Goal: Transaction & Acquisition: Purchase product/service

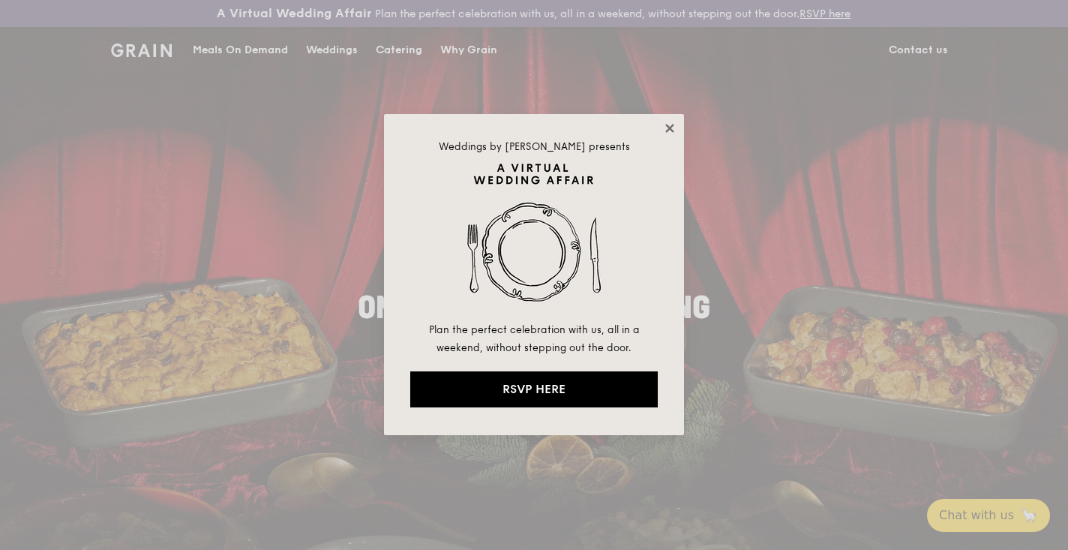
click at [669, 132] on icon at bounding box center [669, 127] width 13 height 13
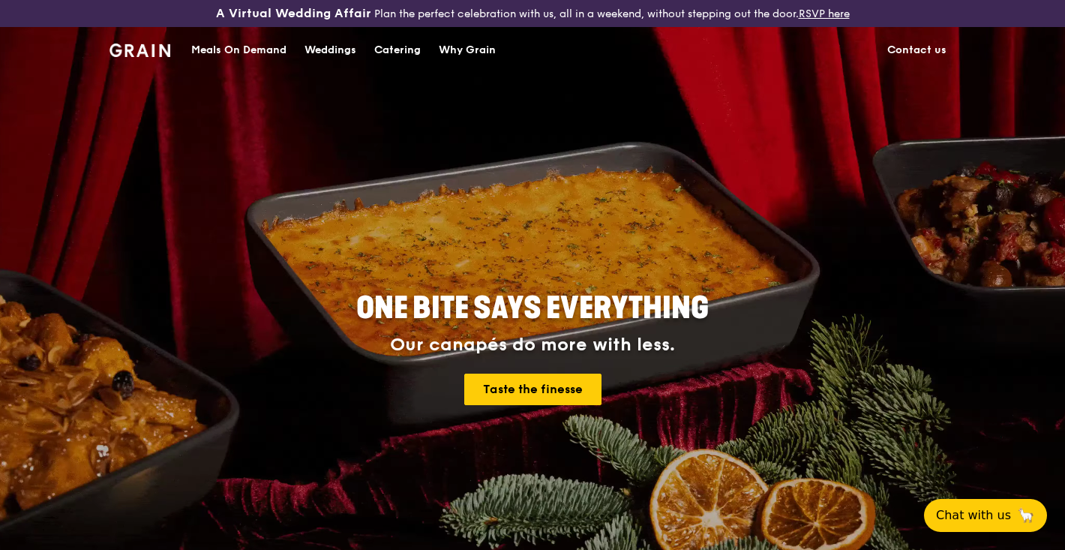
click at [251, 49] on div "Meals On Demand" at bounding box center [238, 50] width 95 height 45
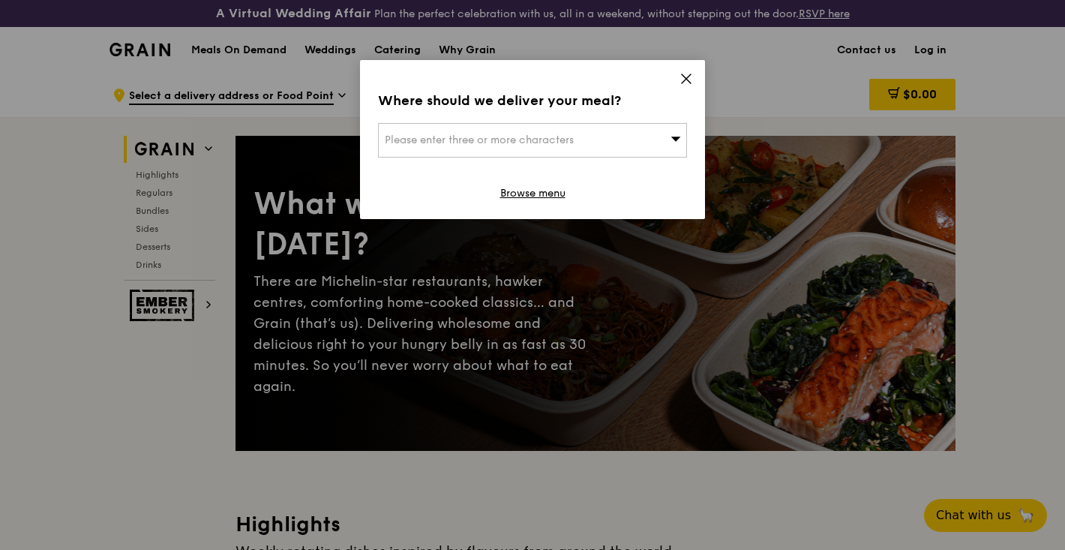
click at [563, 127] on div "Please enter three or more characters" at bounding box center [532, 140] width 309 height 34
type input "347720"
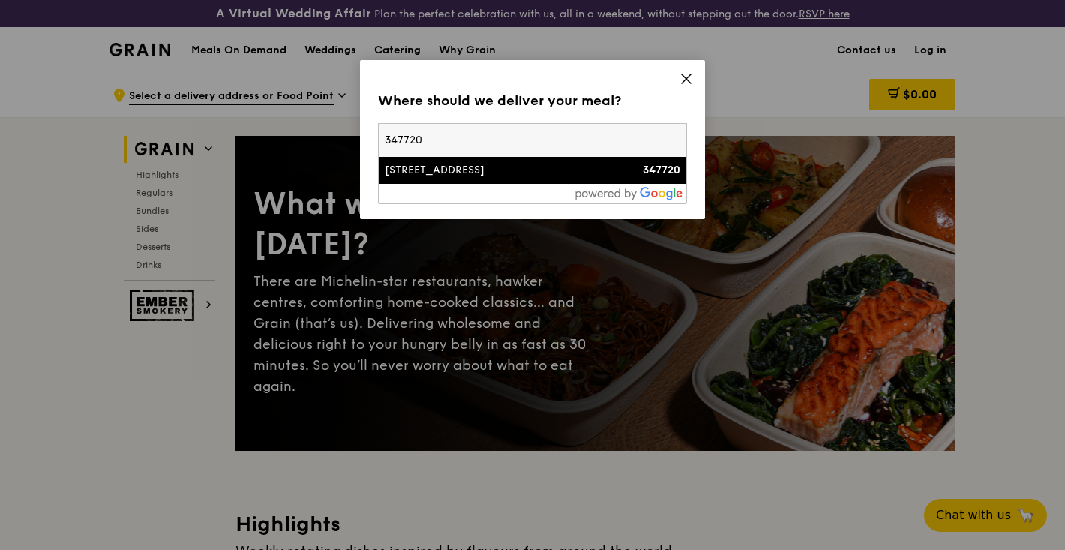
click at [519, 174] on div "2 Tannery Road" at bounding box center [496, 170] width 222 height 15
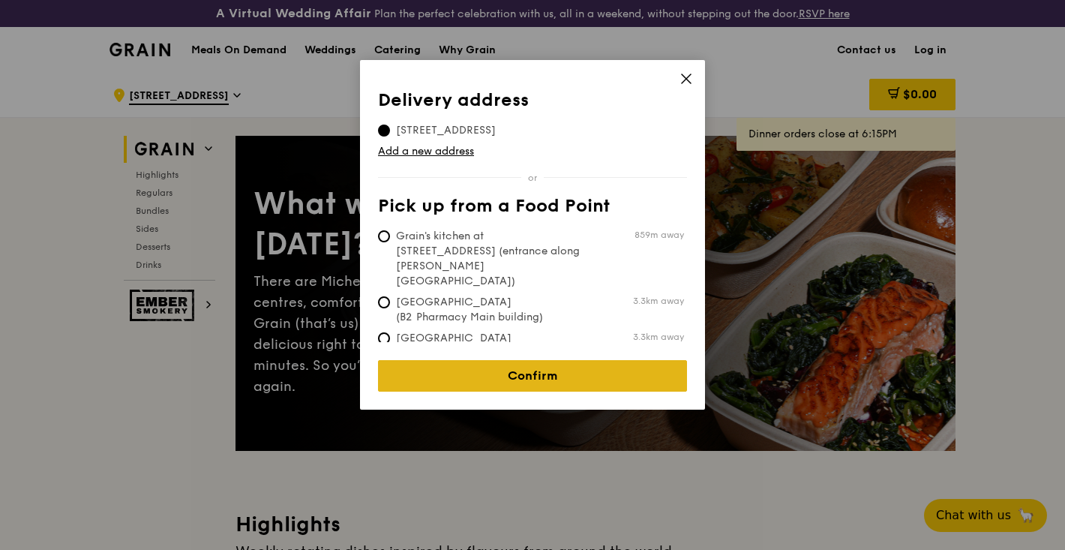
click at [503, 376] on link "Confirm" at bounding box center [532, 375] width 309 height 31
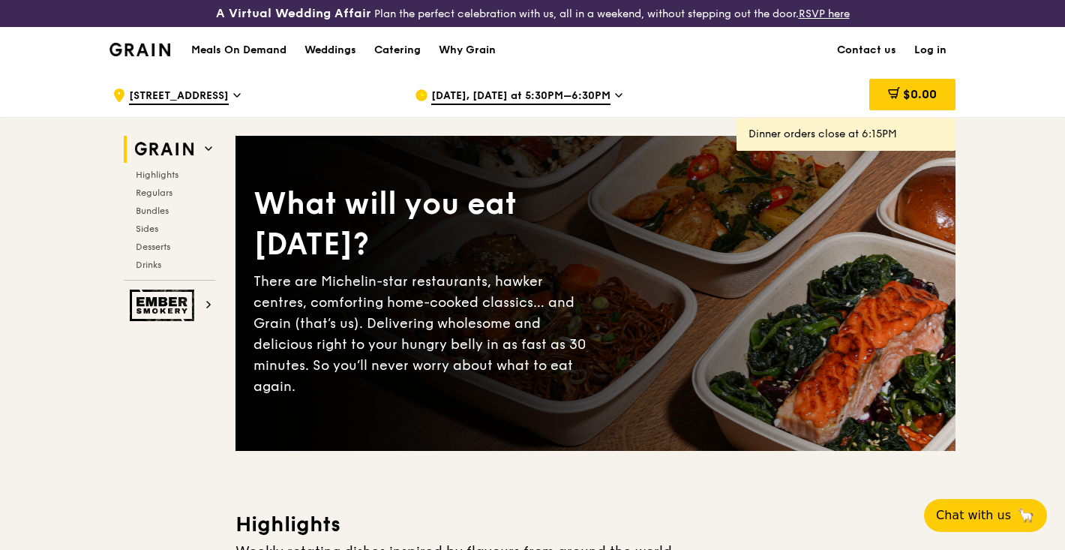
click at [499, 89] on span "Sep 22, Today at 5:30PM–6:30PM" at bounding box center [520, 96] width 179 height 16
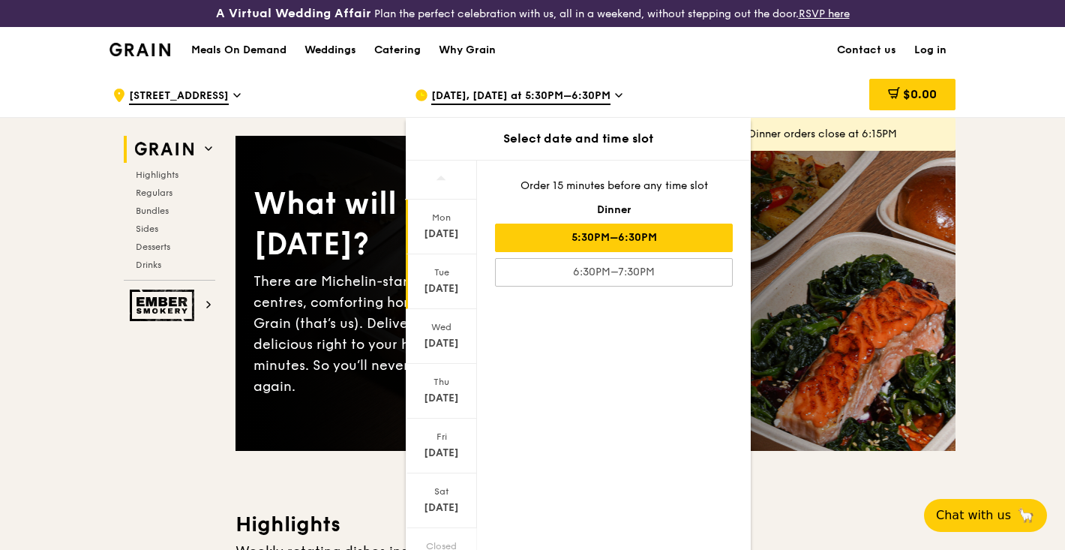
click at [445, 270] on div "Tue" at bounding box center [441, 272] width 67 height 12
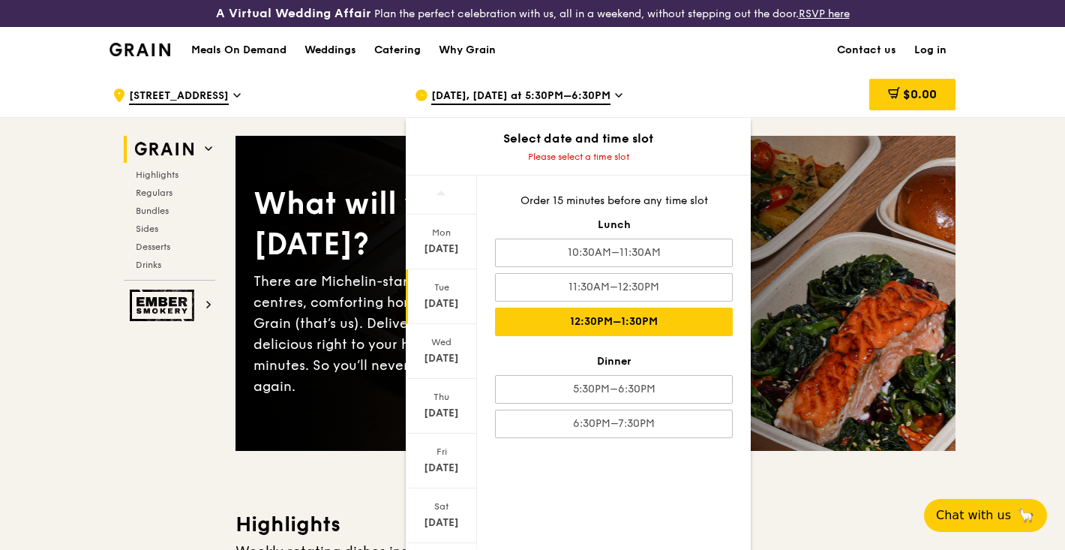
click at [629, 328] on div "12:30PM–1:30PM" at bounding box center [614, 321] width 238 height 28
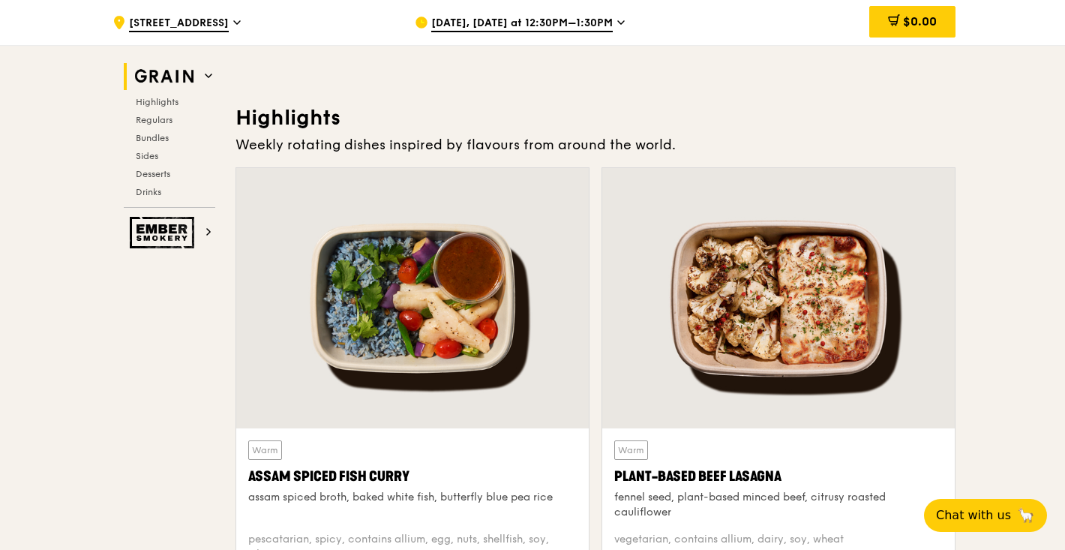
scroll to position [527, 0]
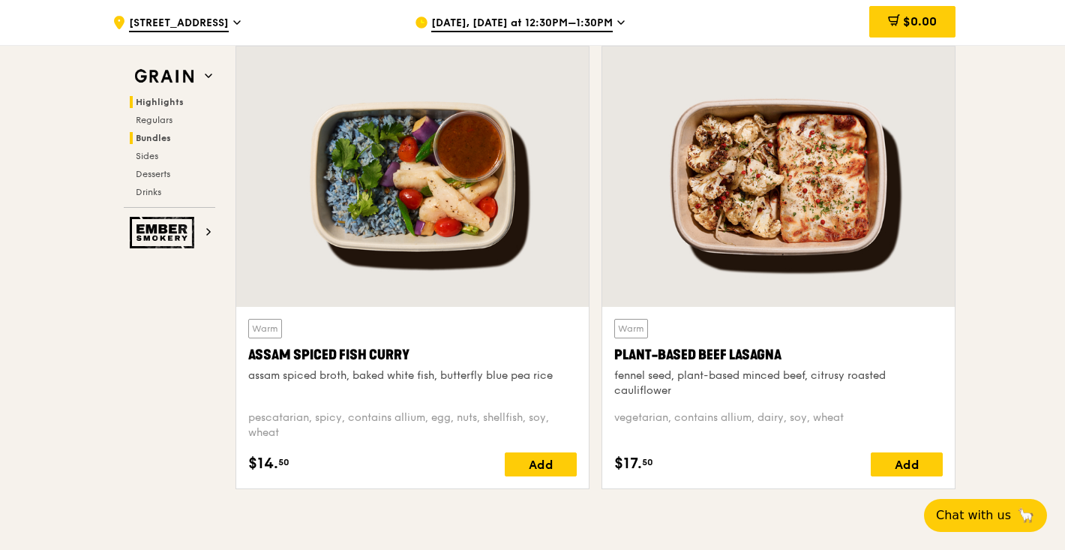
click at [162, 136] on span "Bundles" at bounding box center [153, 138] width 35 height 10
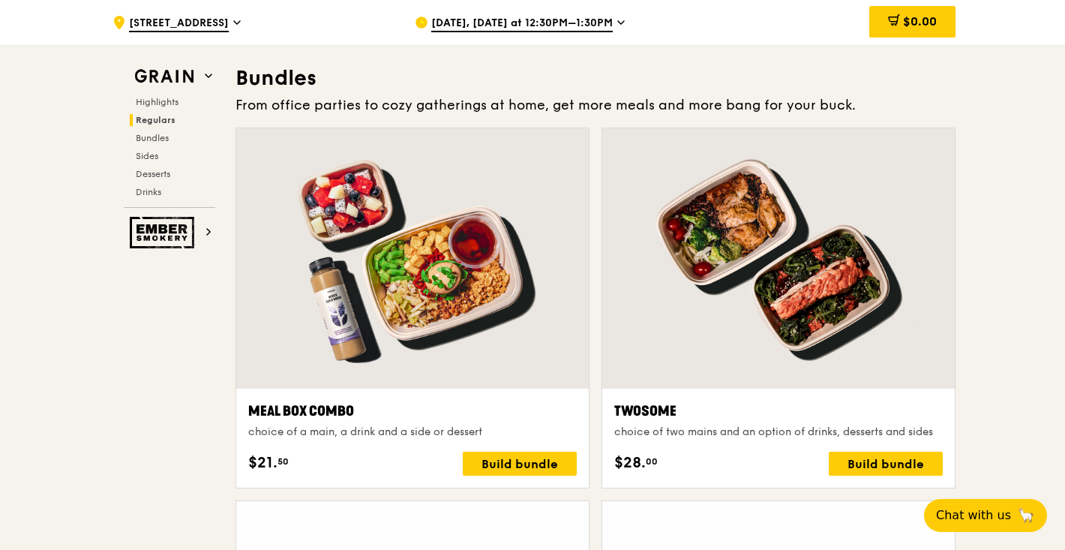
scroll to position [2201, 0]
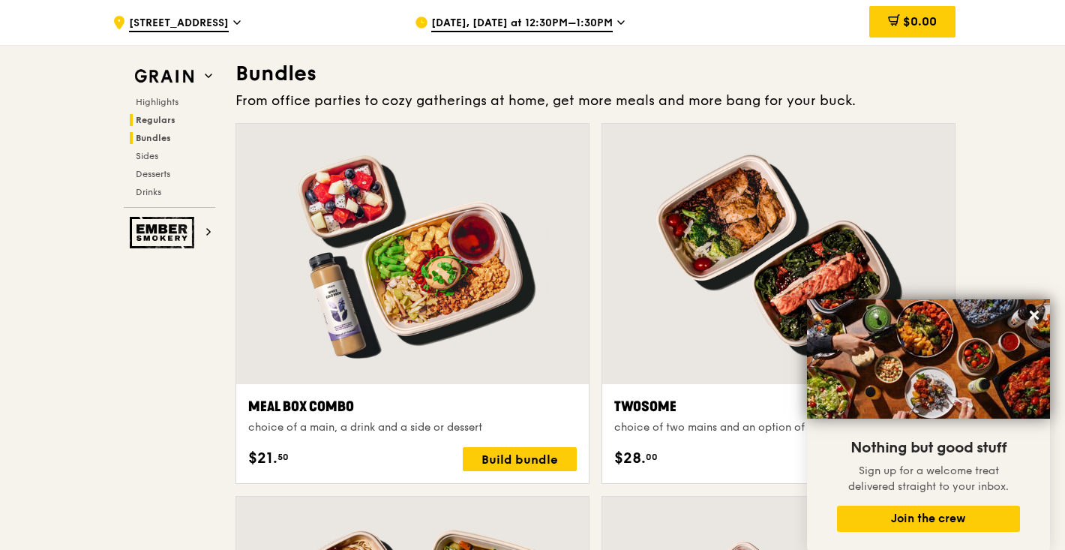
click at [154, 117] on span "Regulars" at bounding box center [156, 120] width 40 height 10
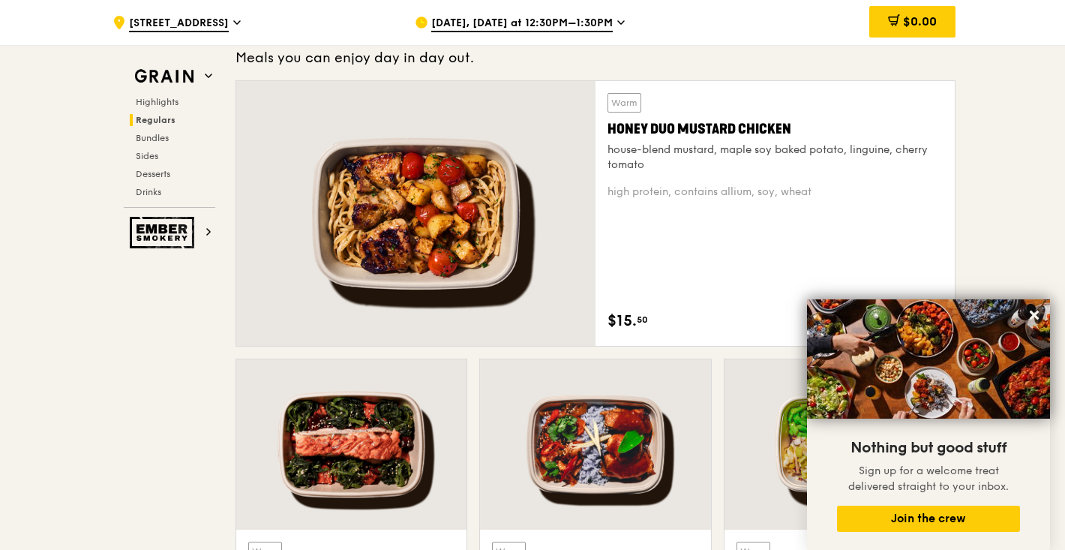
scroll to position [1028, 0]
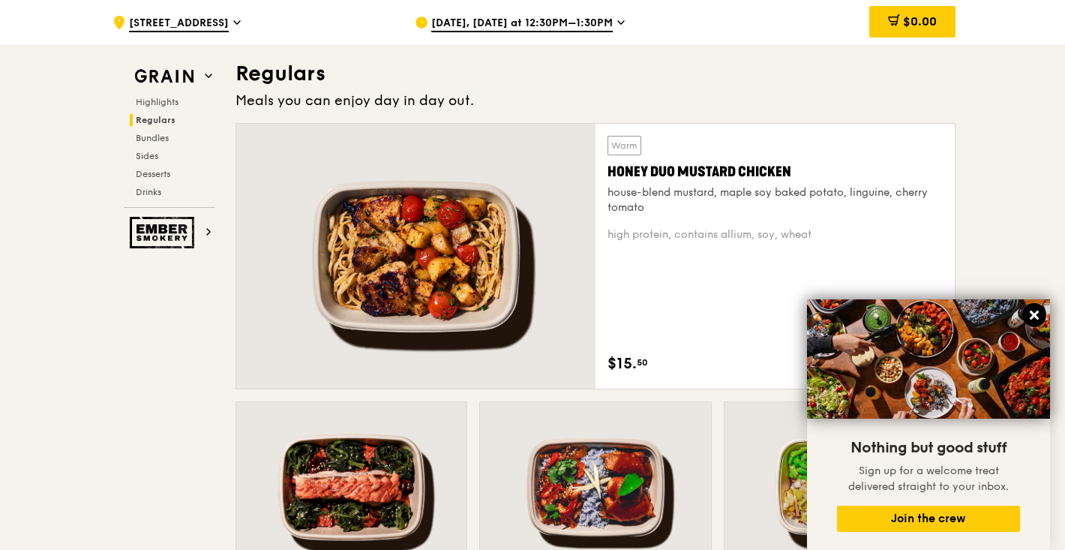
click at [1034, 319] on icon at bounding box center [1033, 314] width 13 height 13
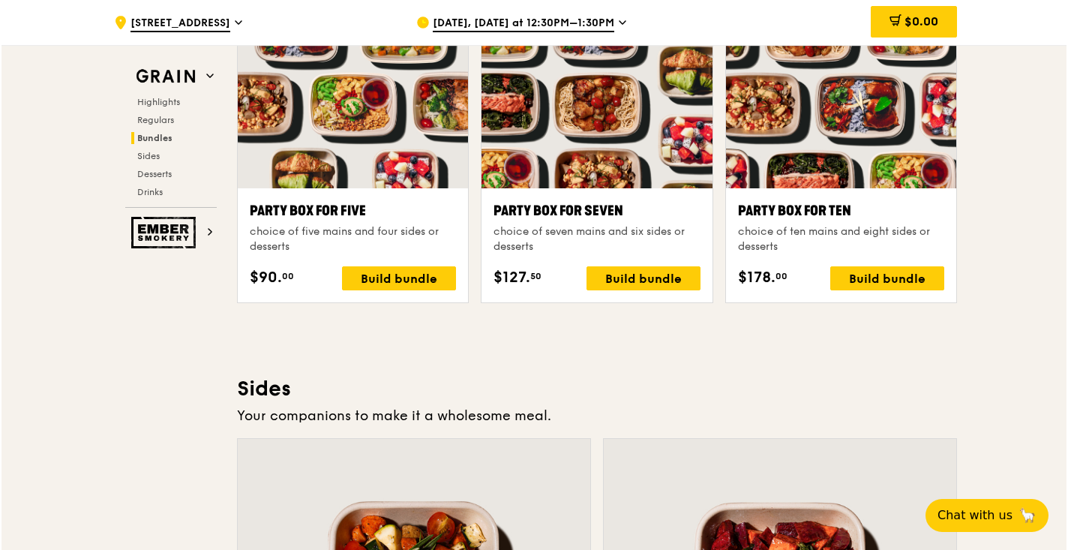
scroll to position [3045, 0]
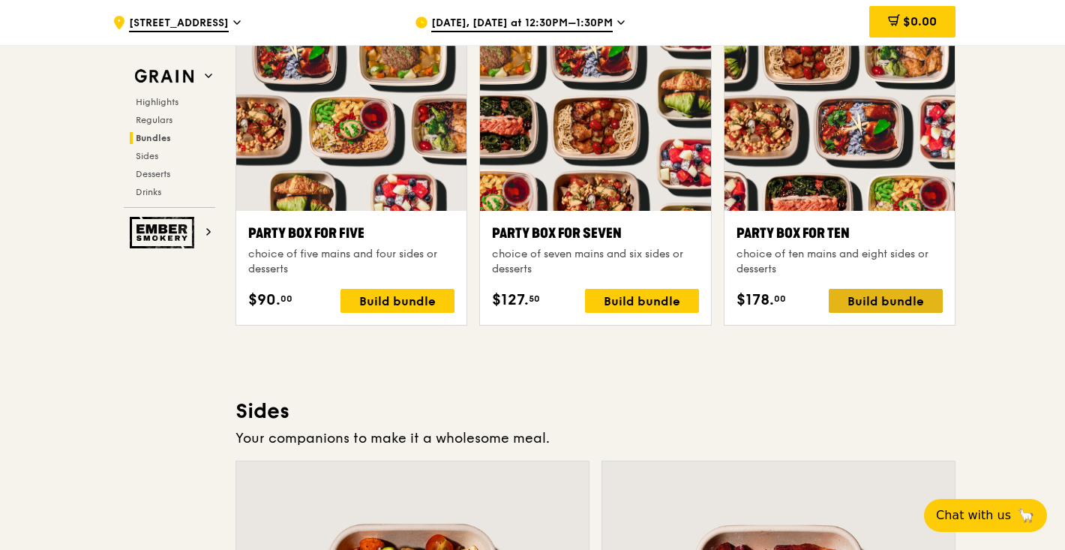
click at [862, 306] on div "Build bundle" at bounding box center [886, 301] width 114 height 24
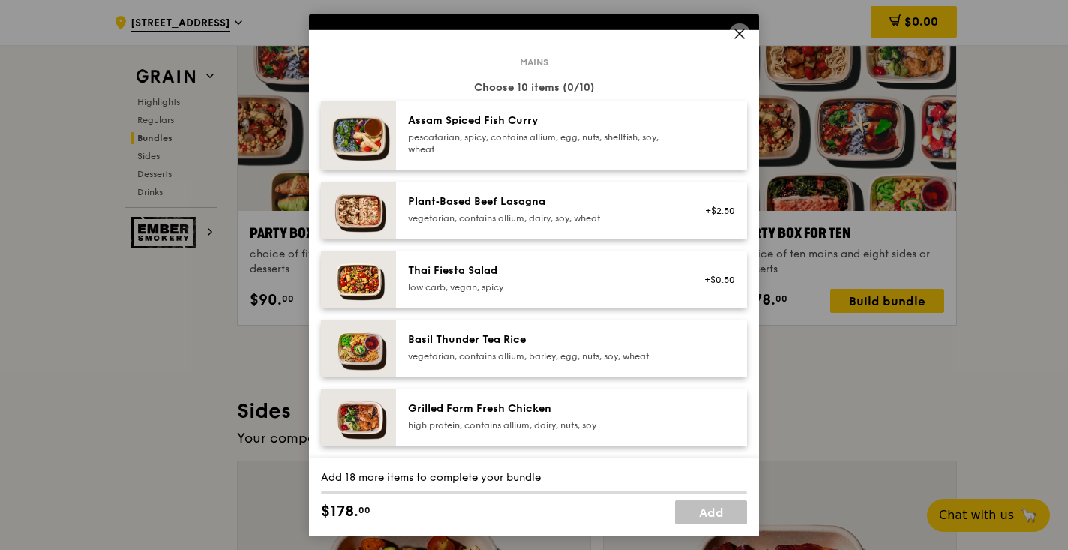
scroll to position [67, 0]
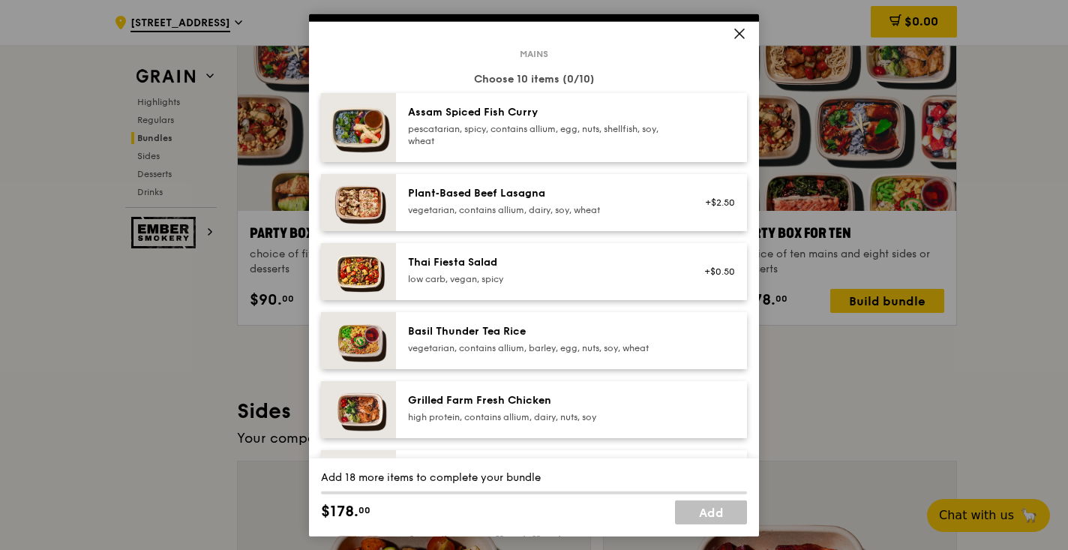
click at [571, 108] on div "Assam Spiced Fish Curry" at bounding box center [542, 111] width 269 height 15
click at [727, 127] on link "Remove" at bounding box center [717, 132] width 34 height 10
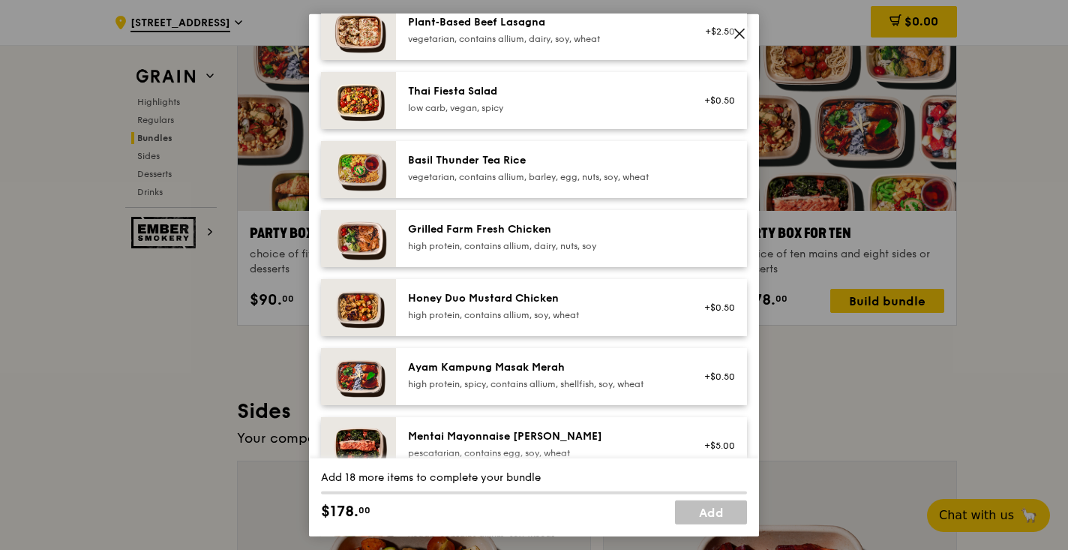
scroll to position [240, 0]
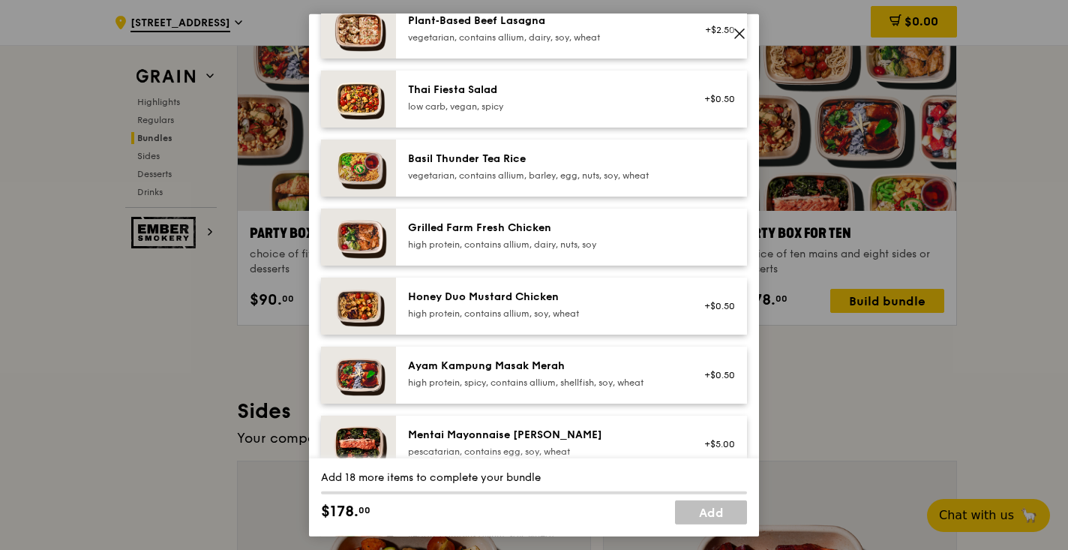
click at [538, 299] on div "Honey Duo Mustard Chicken" at bounding box center [542, 296] width 269 height 15
click at [746, 35] on span at bounding box center [739, 32] width 21 height 21
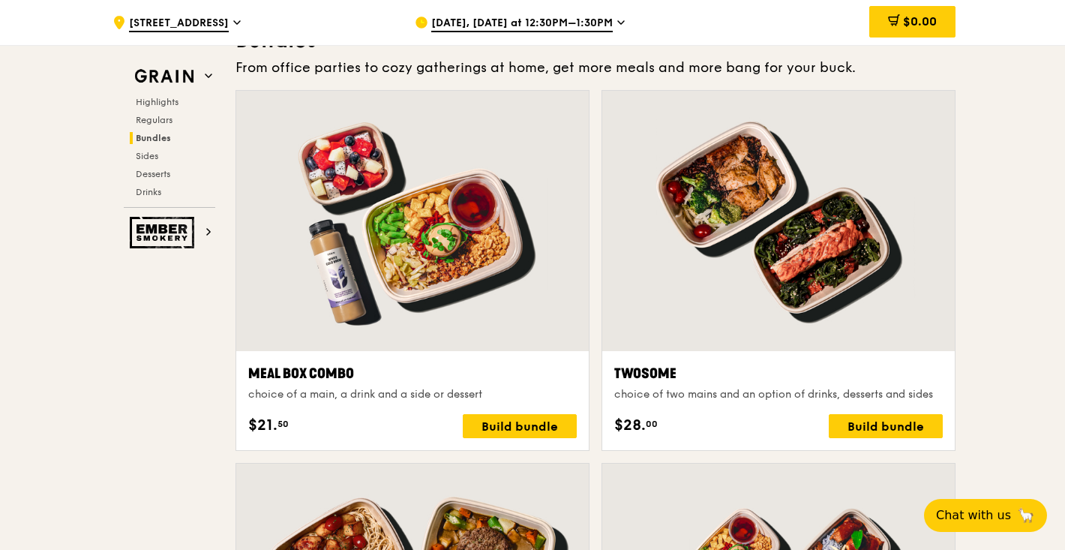
scroll to position [2236, 0]
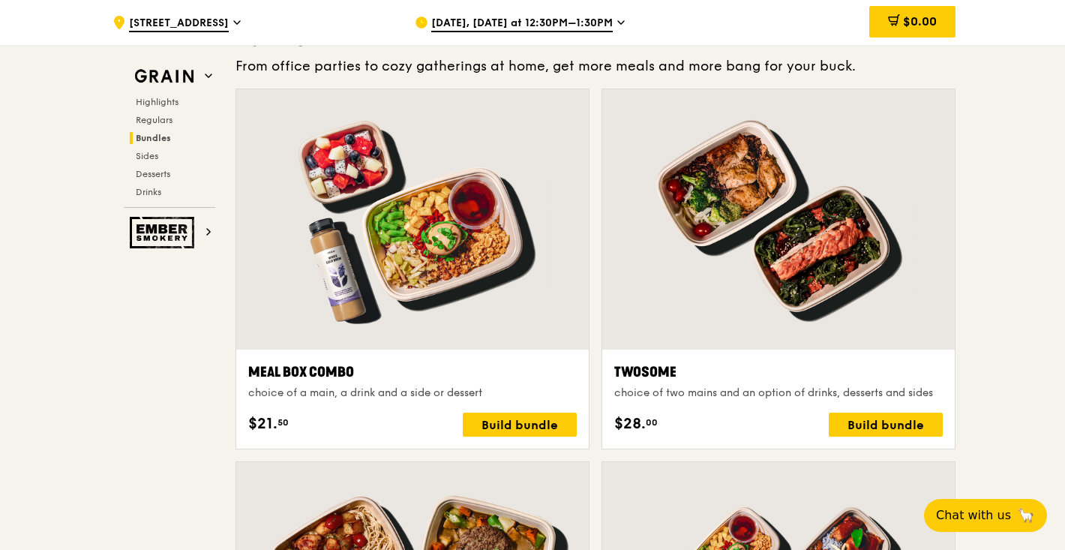
click at [166, 133] on span "Bundles" at bounding box center [153, 138] width 35 height 10
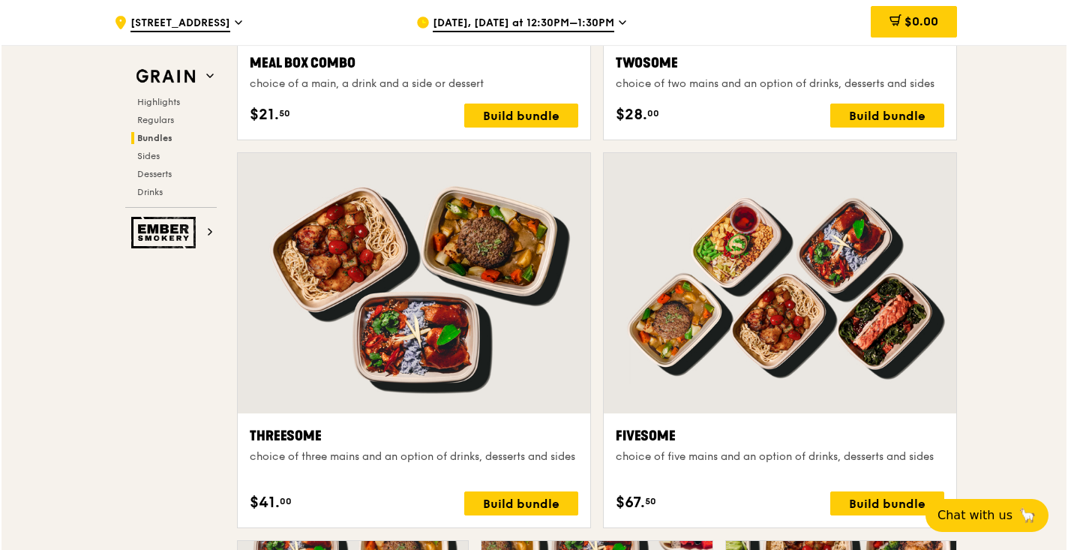
scroll to position [2995, 0]
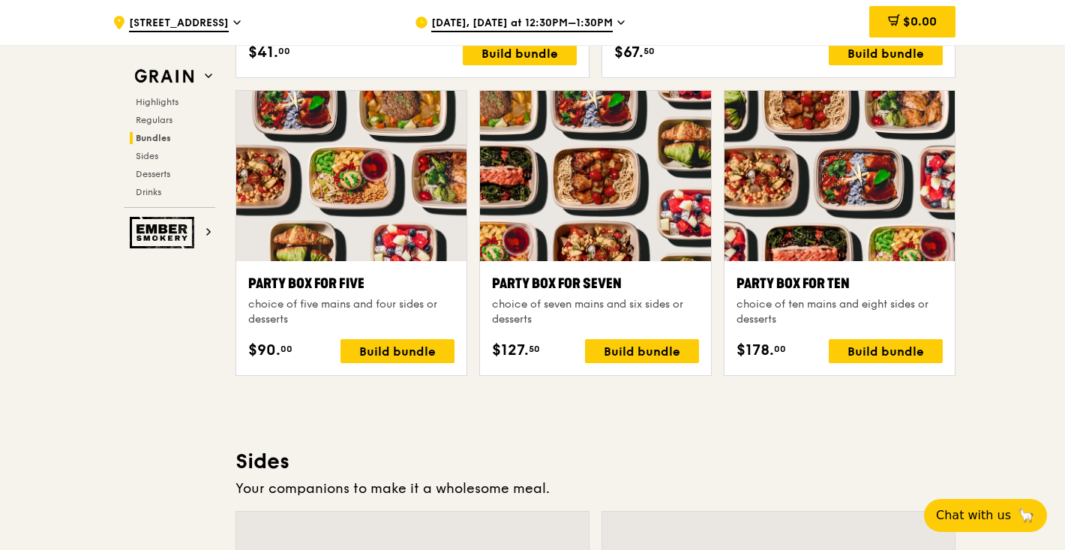
click at [845, 247] on div at bounding box center [839, 176] width 230 height 170
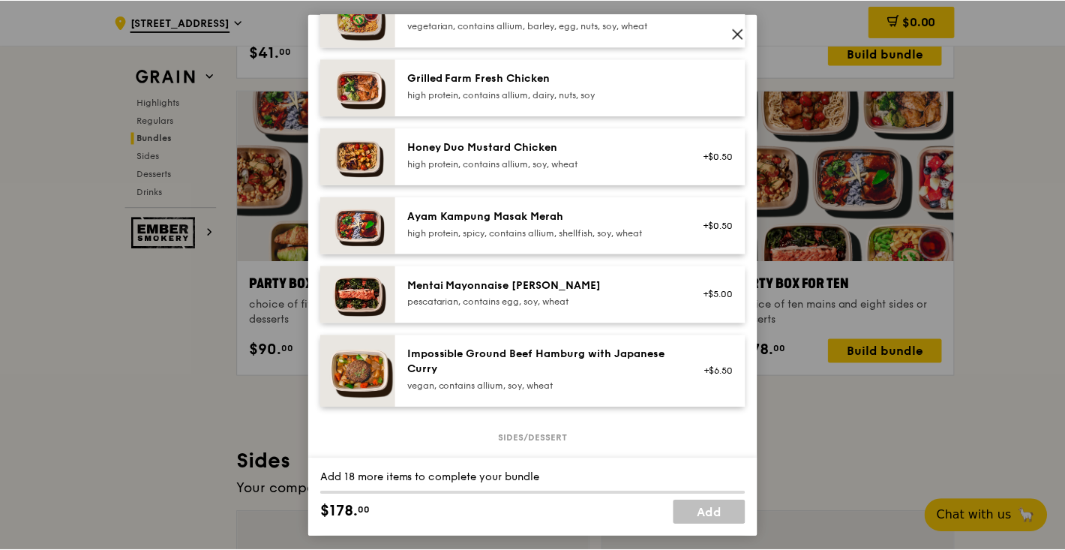
scroll to position [392, 0]
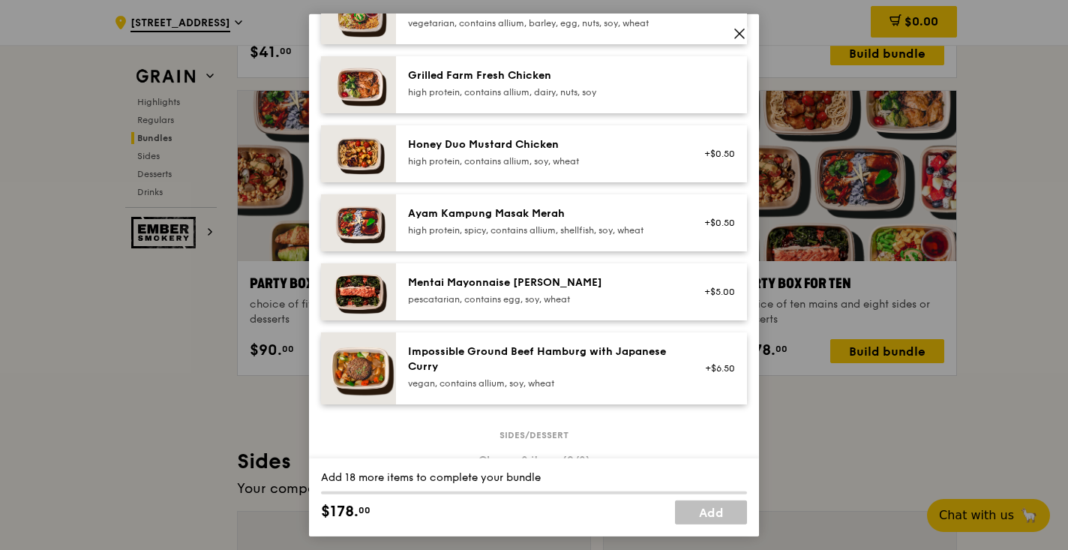
click at [857, 415] on div "Party Box for Ten choice of ten mains and eight sides or desserts Mains Choose …" at bounding box center [534, 275] width 1068 height 550
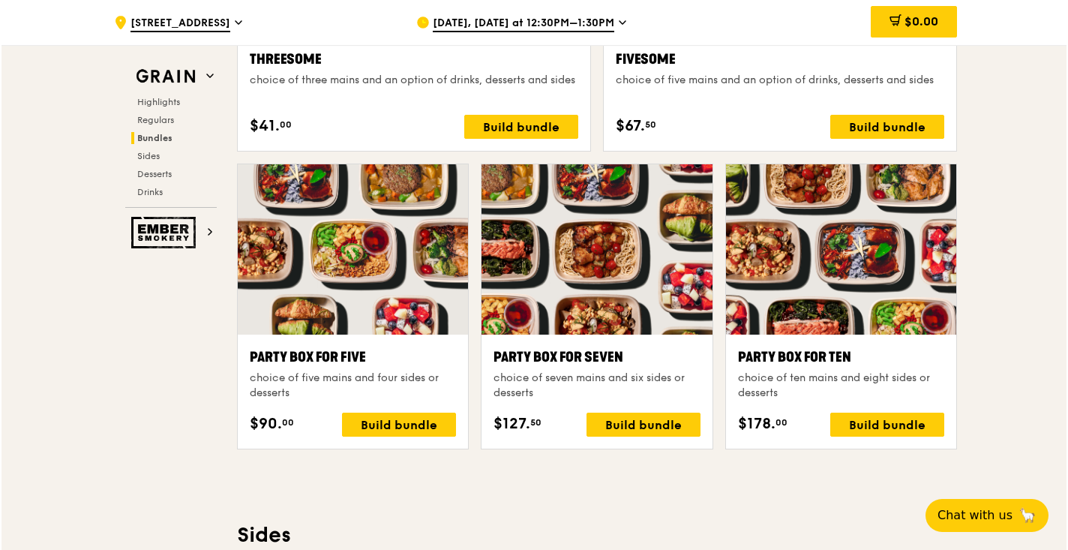
scroll to position [2930, 0]
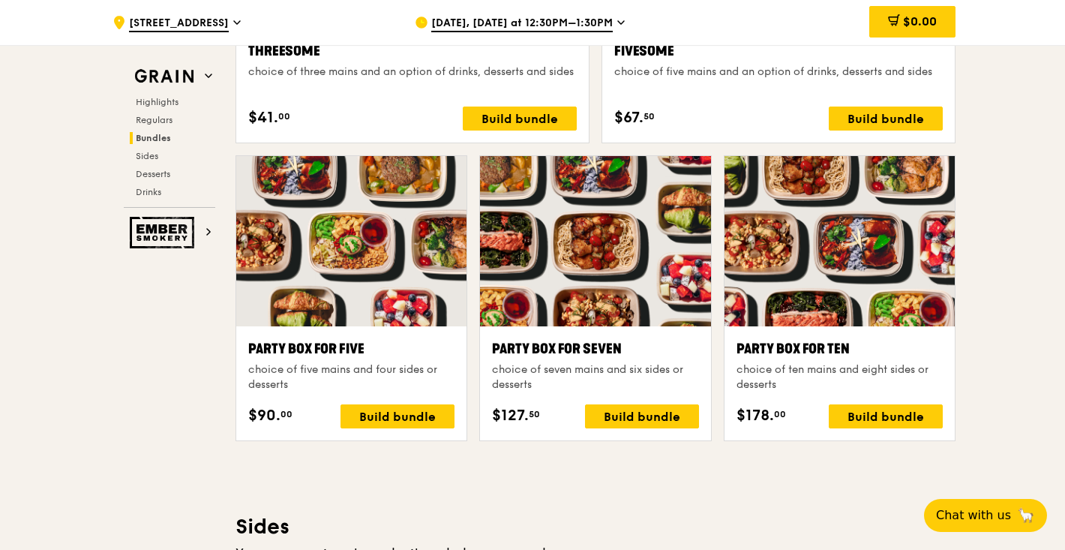
click at [819, 280] on div at bounding box center [839, 241] width 230 height 170
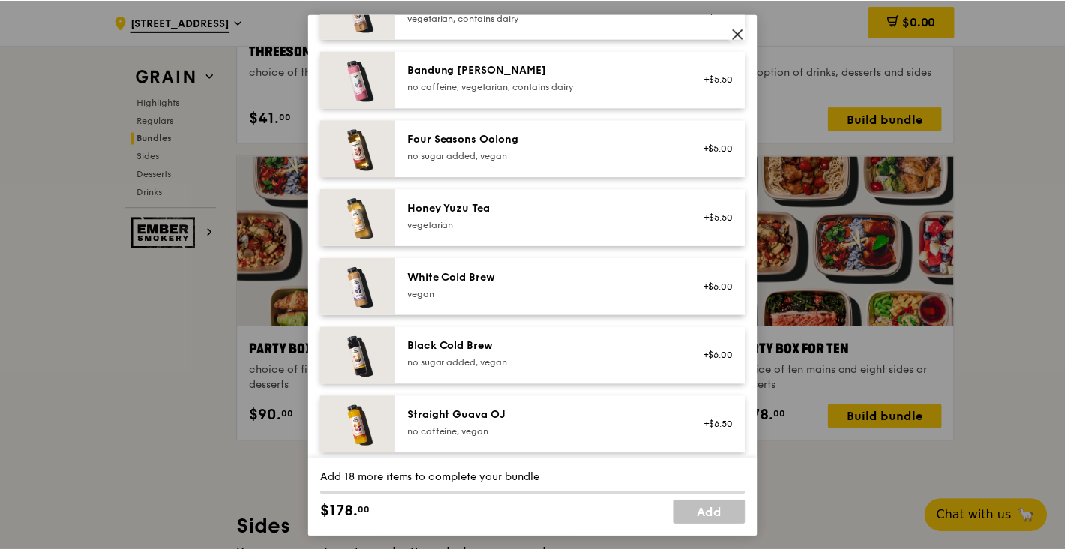
scroll to position [1794, 0]
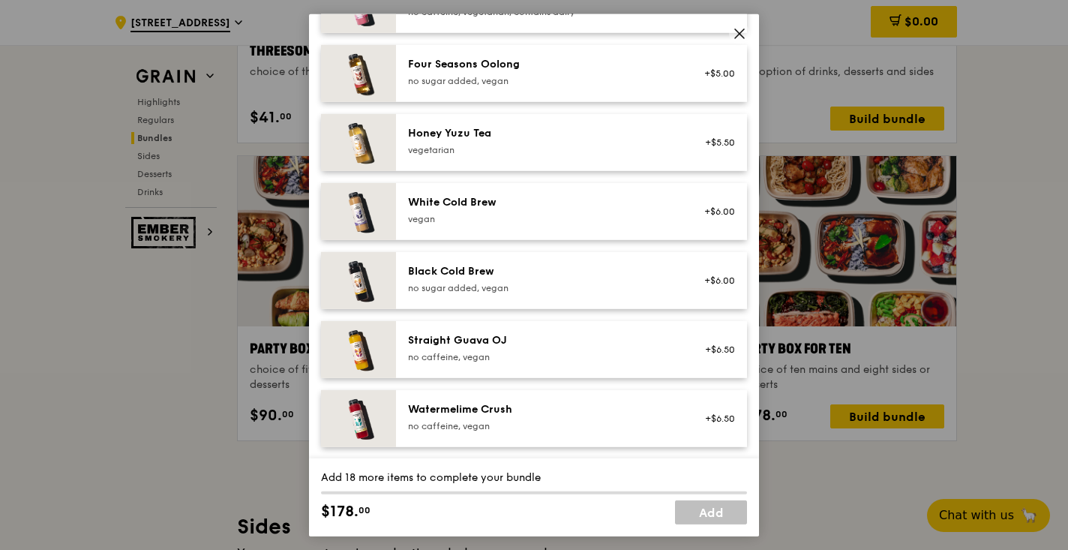
click at [740, 28] on icon at bounding box center [739, 32] width 13 height 13
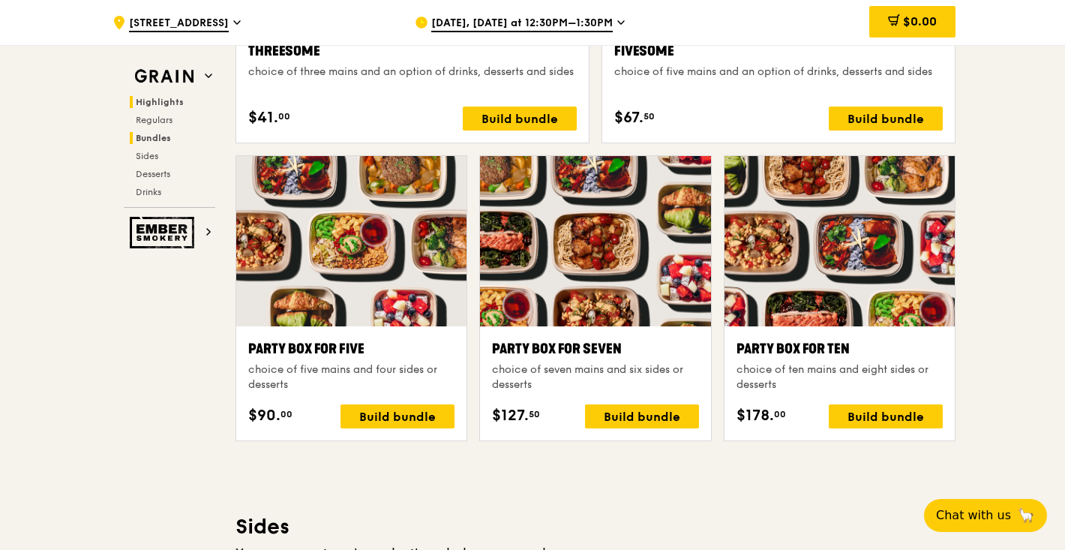
click at [173, 103] on span "Highlights" at bounding box center [160, 102] width 48 height 10
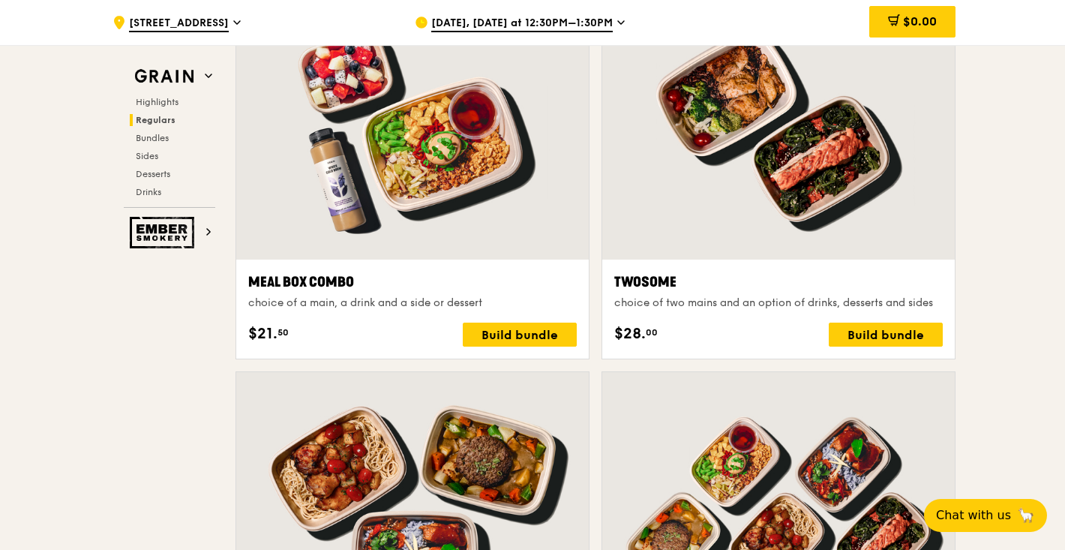
scroll to position [1869, 0]
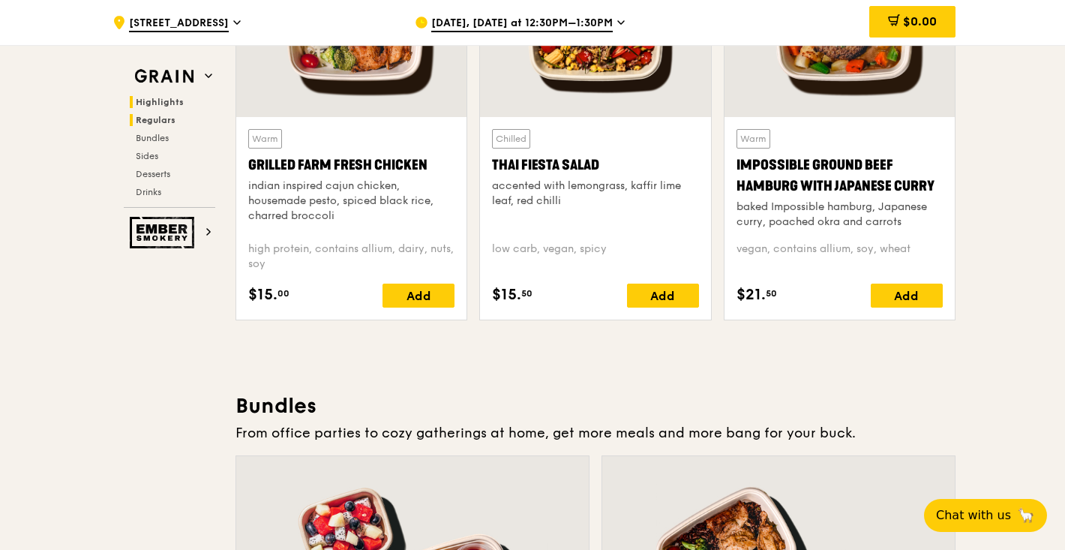
click at [151, 97] on span "Highlights" at bounding box center [160, 102] width 48 height 10
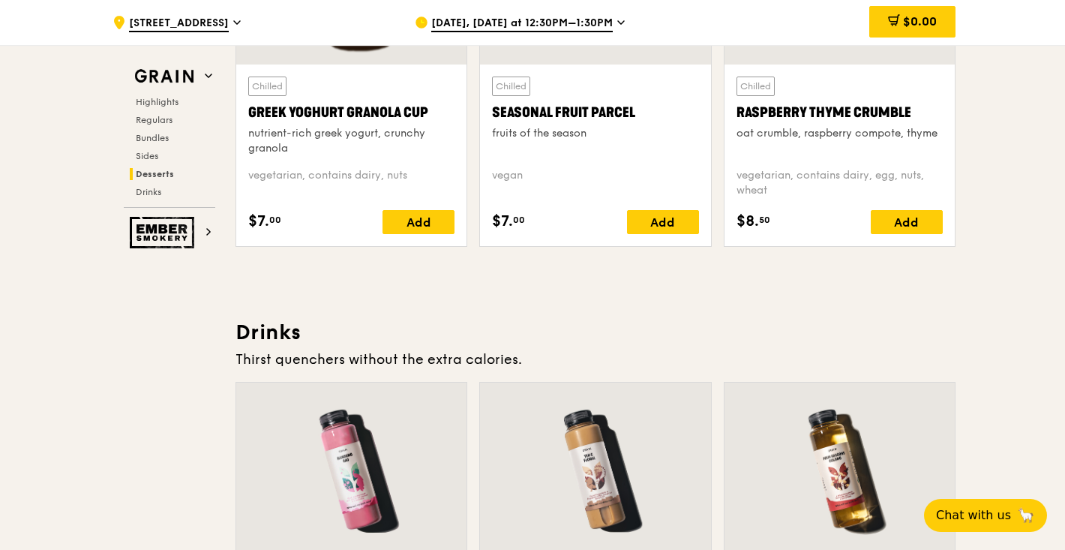
scroll to position [5140, 0]
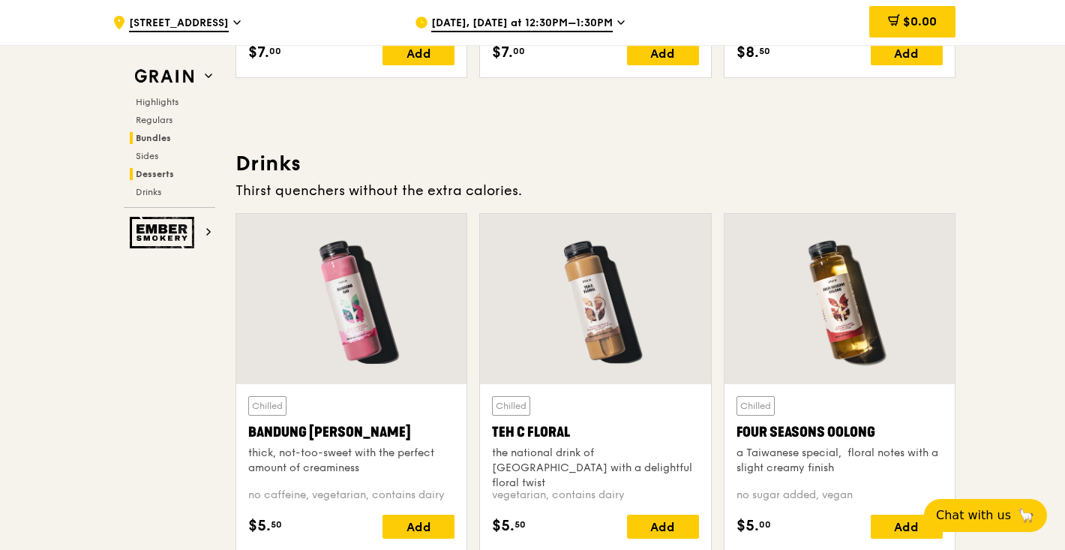
click at [159, 135] on span "Bundles" at bounding box center [153, 138] width 35 height 10
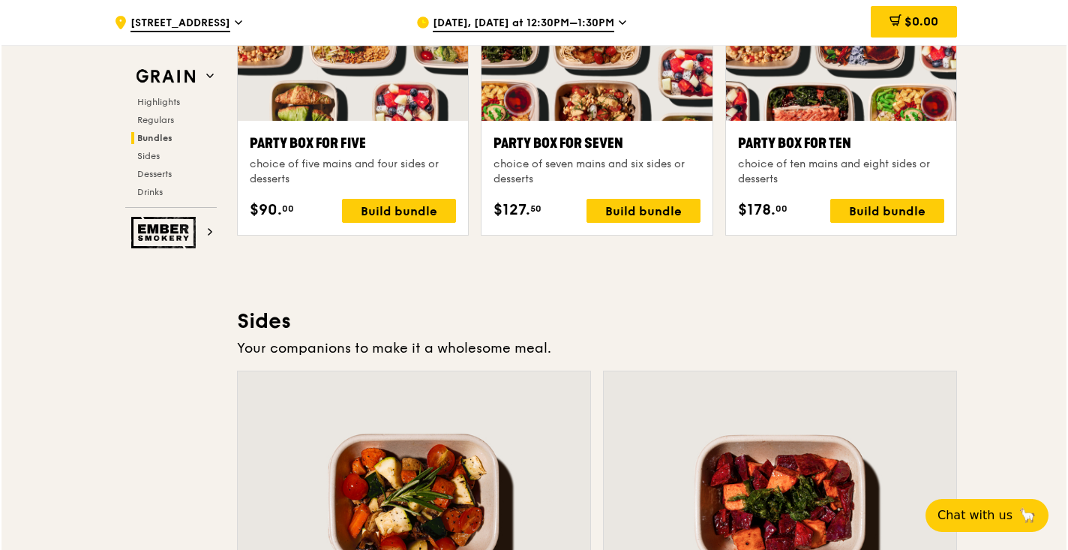
scroll to position [3124, 0]
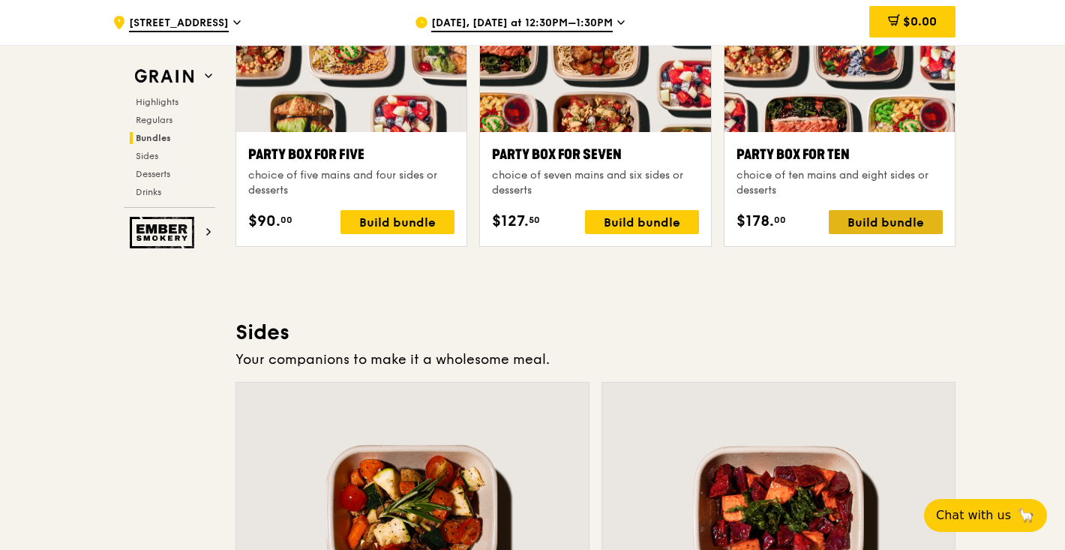
click at [879, 222] on div "Build bundle" at bounding box center [886, 222] width 114 height 24
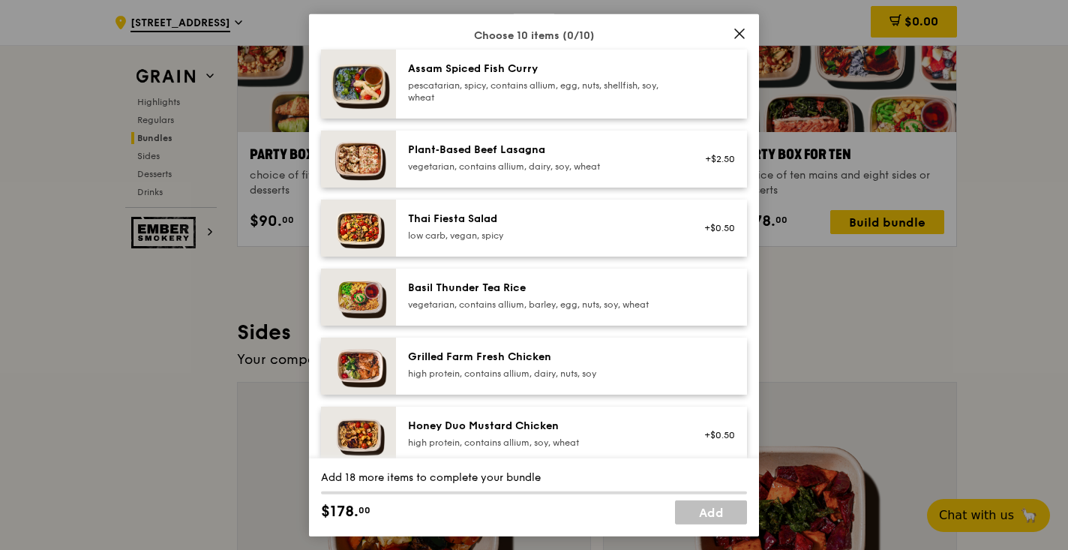
scroll to position [166, 0]
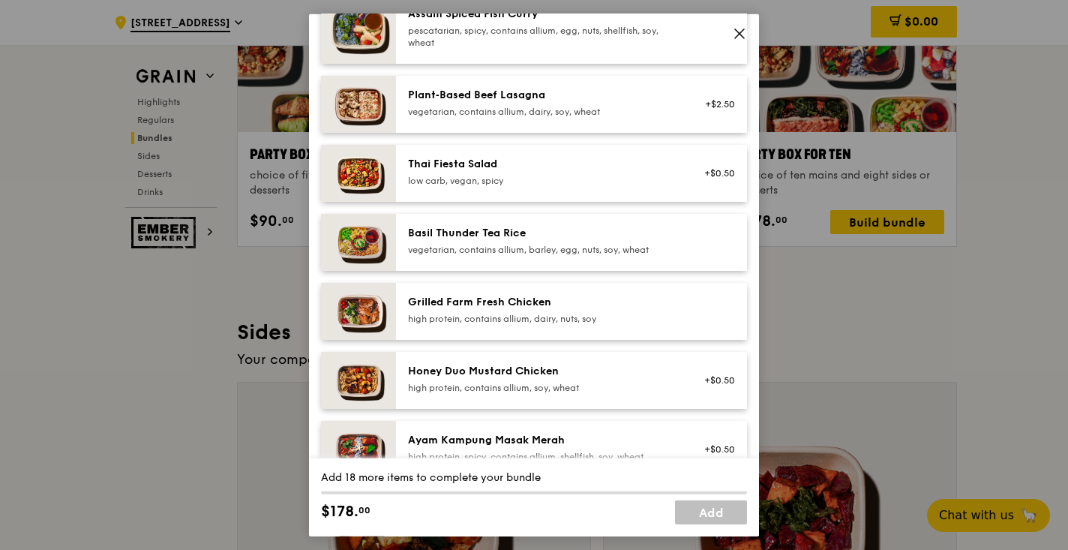
click at [548, 379] on div "Honey Duo Mustard Chicken high protein, contains allium, soy, wheat" at bounding box center [542, 378] width 269 height 30
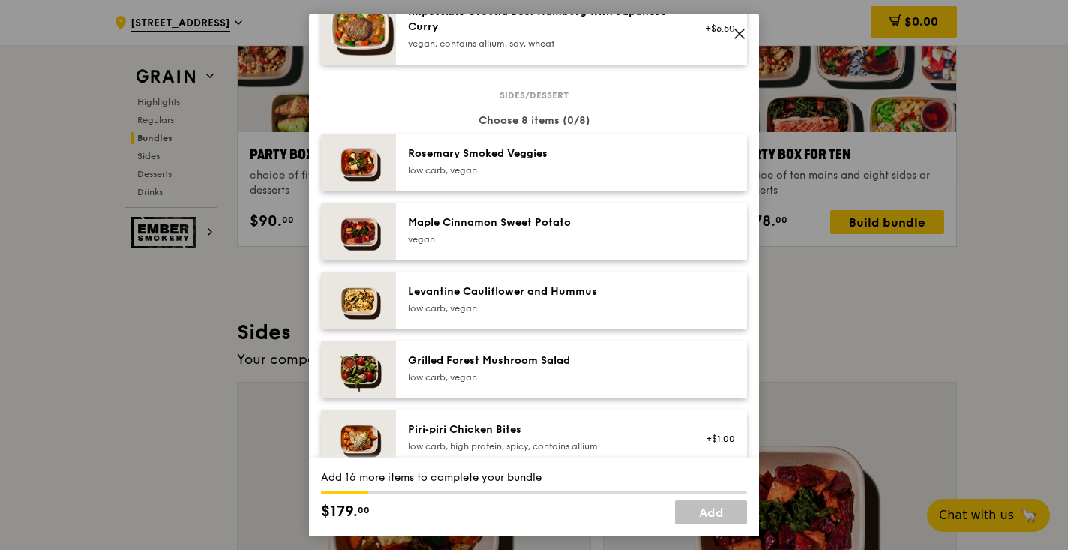
scroll to position [1054, 0]
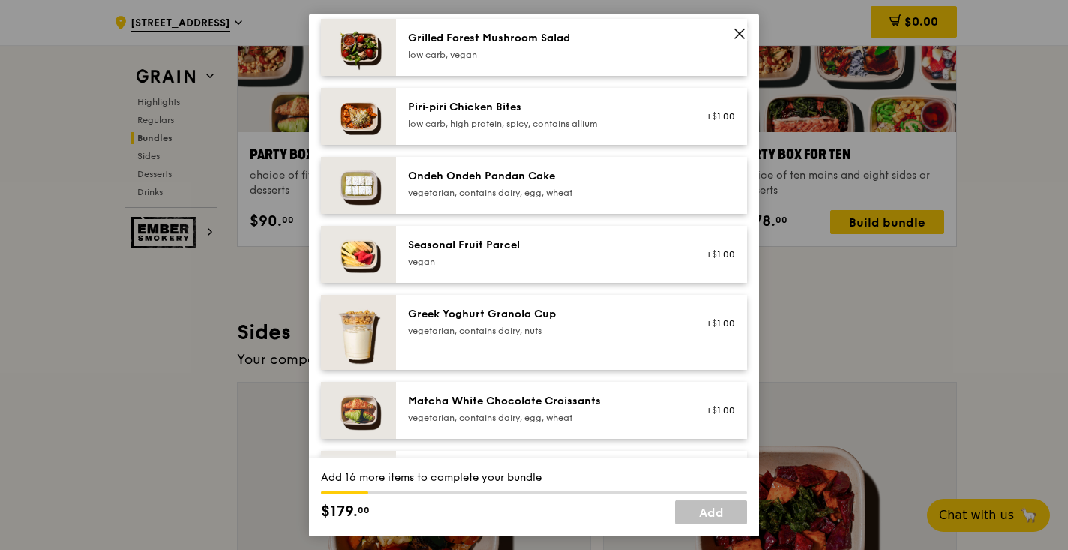
click at [564, 183] on div "Ondeh Ondeh Pandan Cake vegetarian, contains dairy, egg, wheat" at bounding box center [542, 183] width 269 height 30
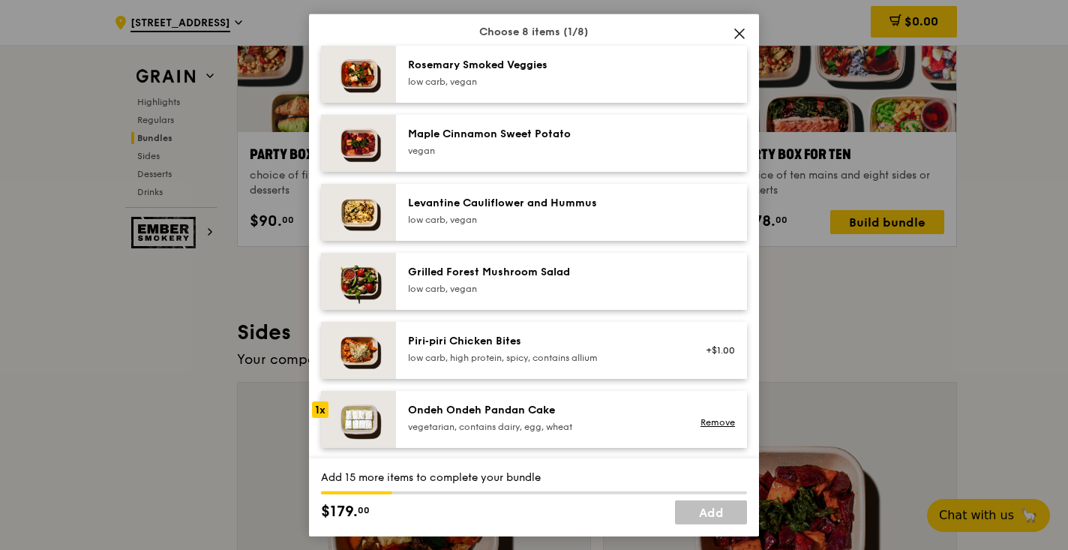
scroll to position [793, 0]
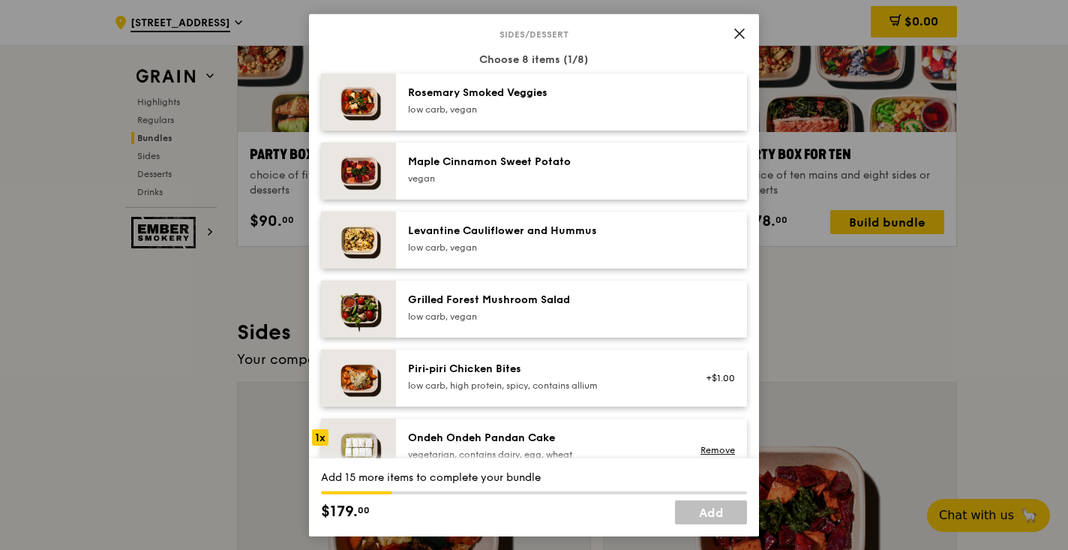
click at [583, 230] on div "Levantine Cauliflower and Hummus" at bounding box center [542, 230] width 269 height 15
click at [599, 302] on div "Grilled Forest Mushroom Salad" at bounding box center [542, 299] width 269 height 15
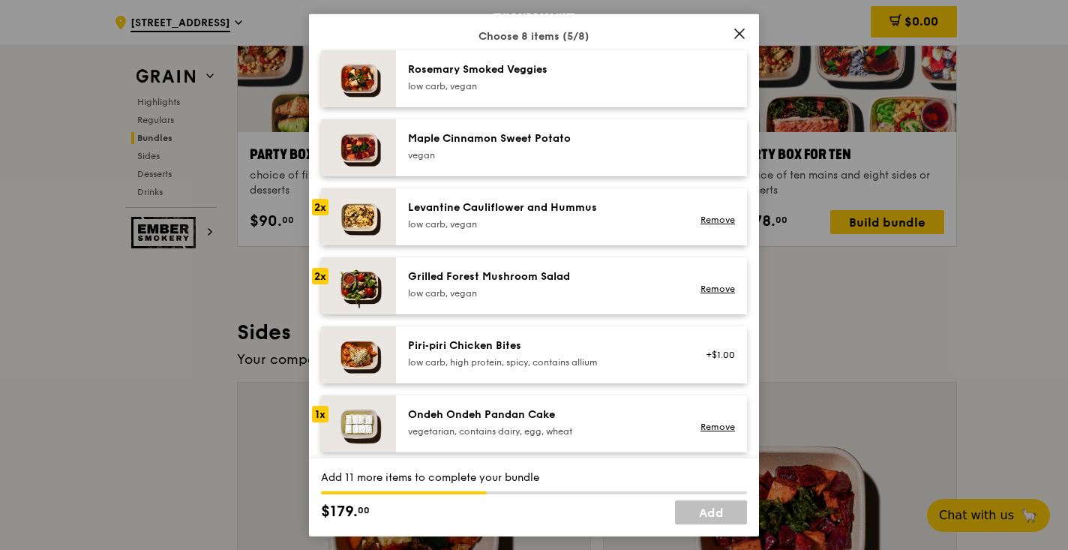
scroll to position [955, 0]
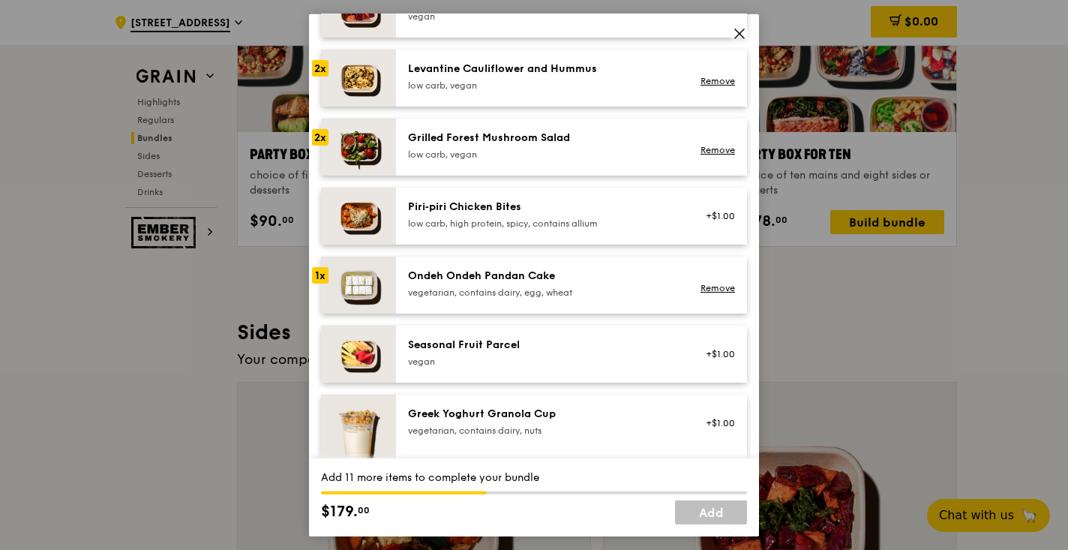
click at [622, 270] on div "Ondeh Ondeh Pandan Cake" at bounding box center [542, 275] width 269 height 15
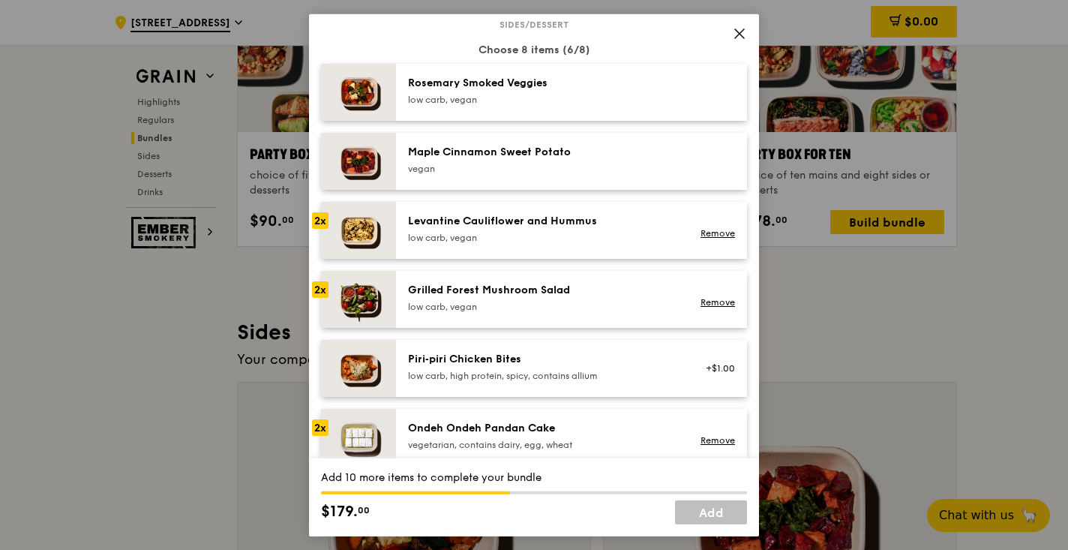
scroll to position [730, 0]
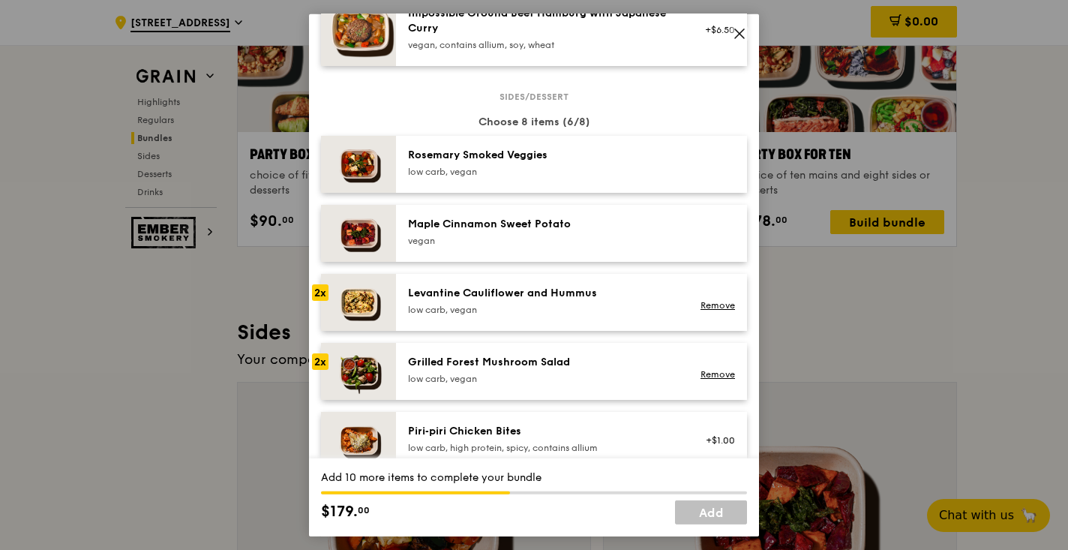
click at [583, 235] on div "vegan" at bounding box center [542, 240] width 269 height 12
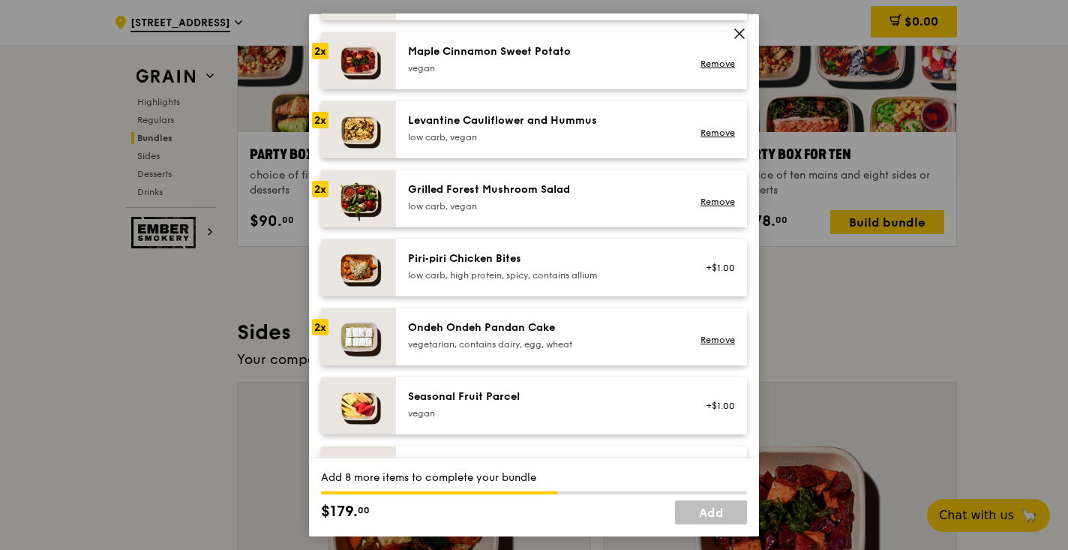
scroll to position [965, 0]
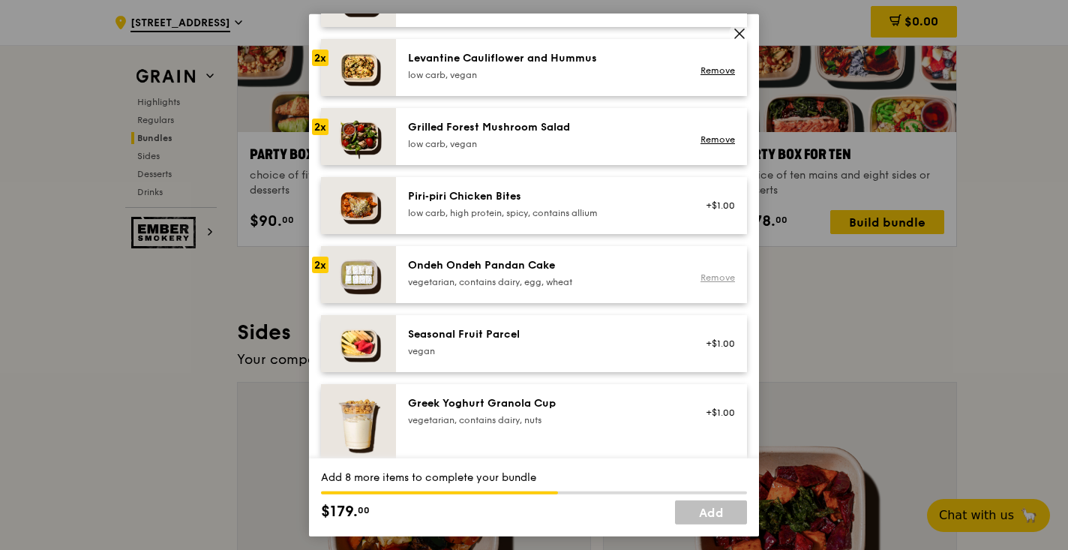
click at [712, 276] on link "Remove" at bounding box center [717, 277] width 34 height 10
click at [576, 281] on div "vegetarian, contains dairy, egg, wheat" at bounding box center [542, 281] width 269 height 12
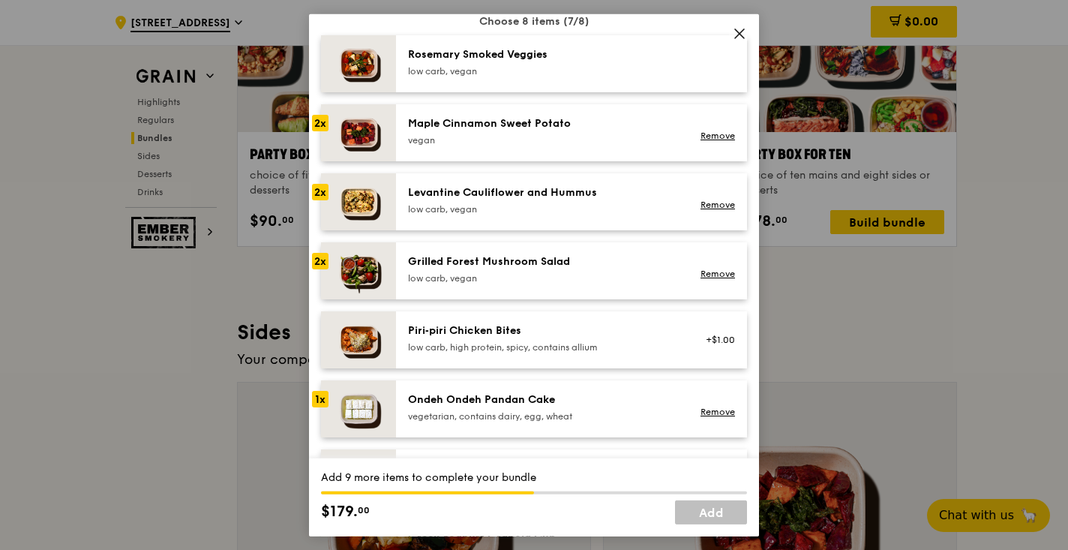
scroll to position [768, 0]
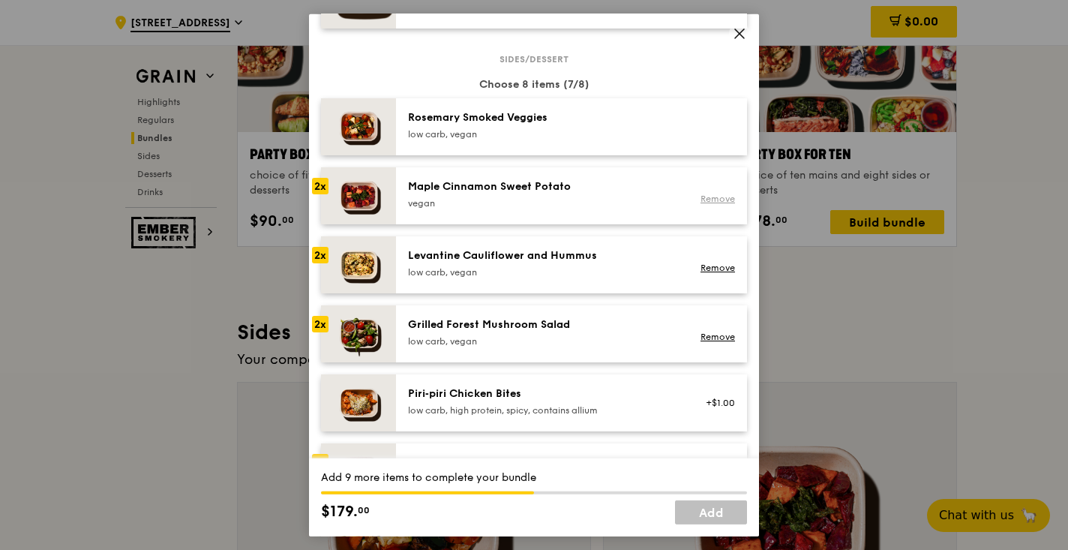
click at [716, 197] on link "Remove" at bounding box center [717, 198] width 34 height 10
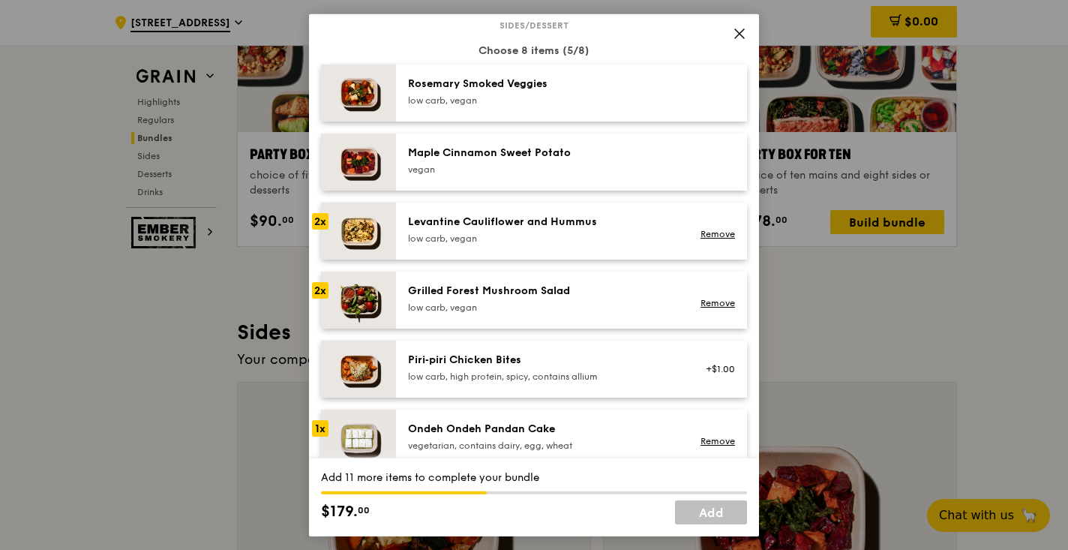
scroll to position [805, 0]
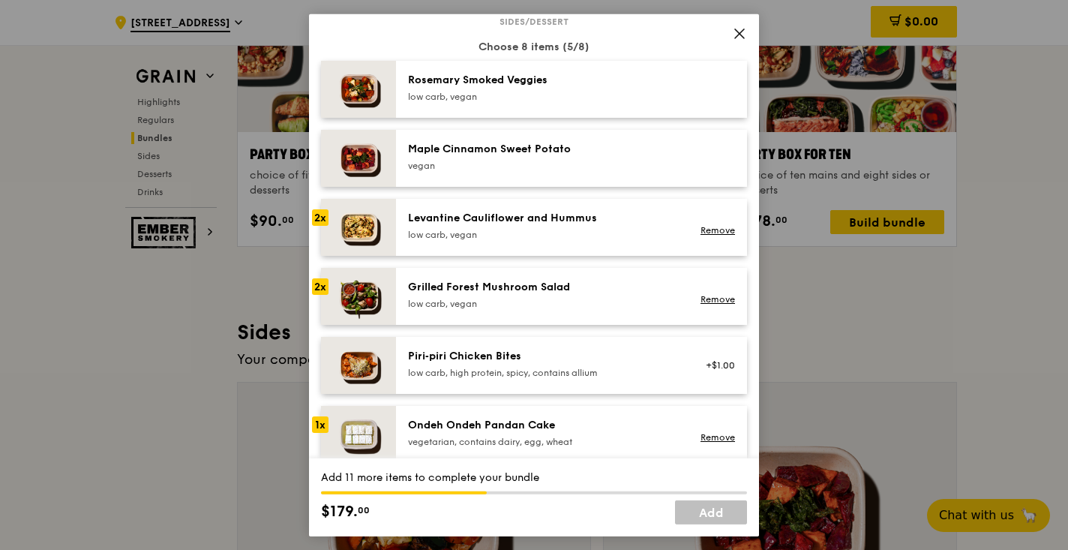
click at [598, 157] on div "Maple Cinnamon Sweet Potato vegan" at bounding box center [542, 156] width 269 height 30
click at [564, 97] on div "low carb, vegan" at bounding box center [542, 96] width 269 height 12
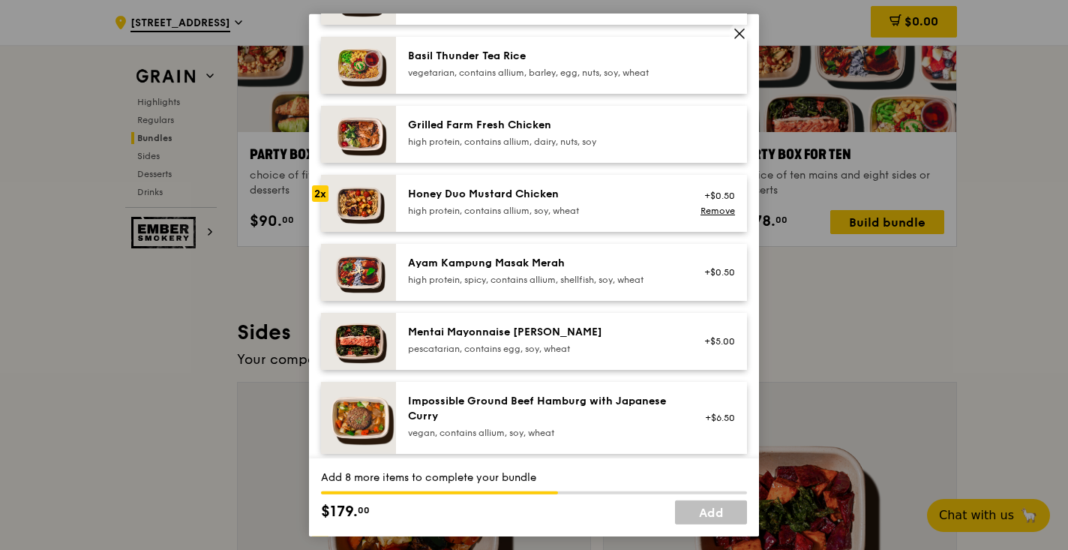
scroll to position [333, 0]
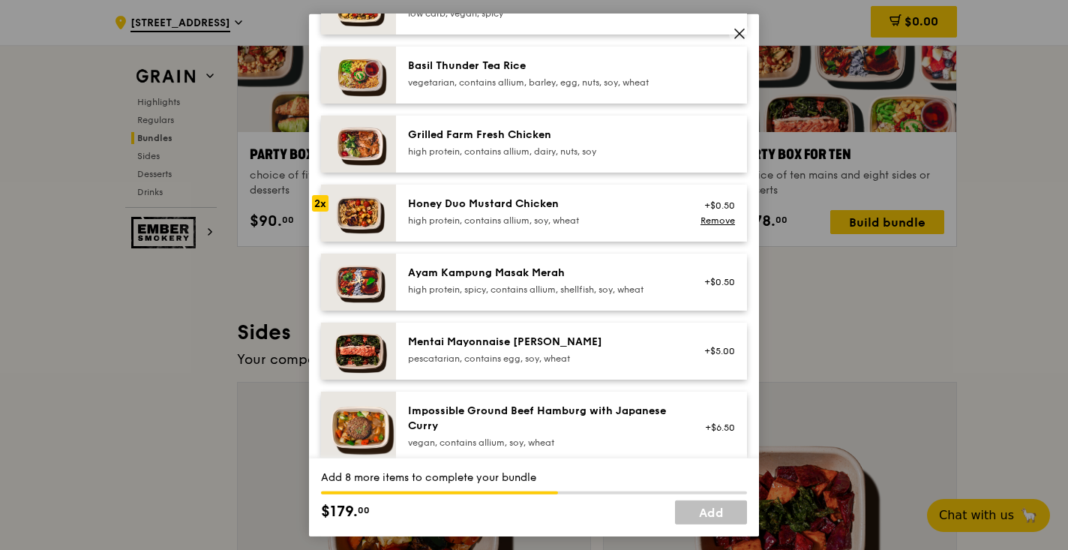
click at [614, 214] on div "high protein, contains allium, soy, wheat" at bounding box center [542, 220] width 269 height 12
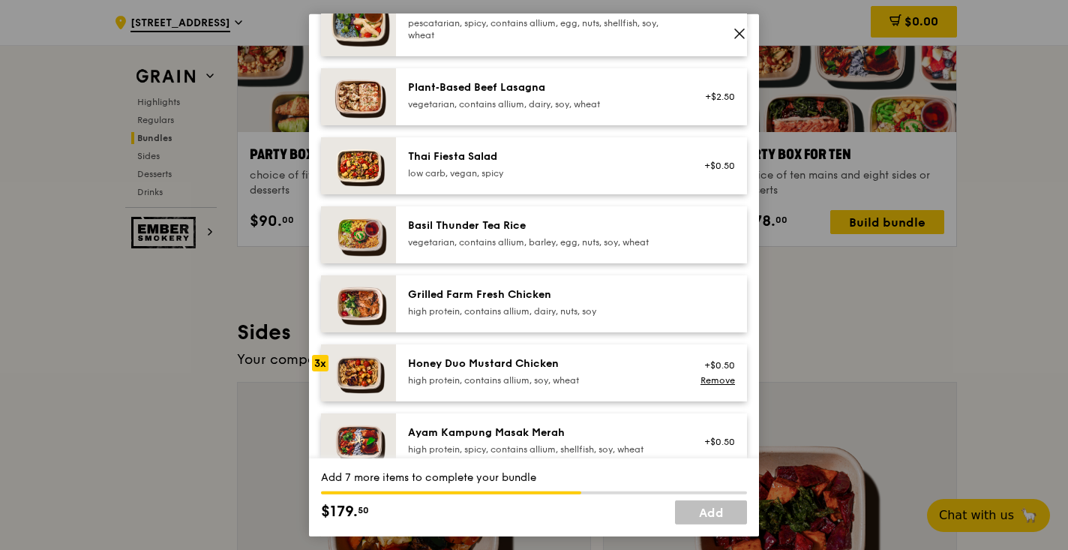
scroll to position [0, 0]
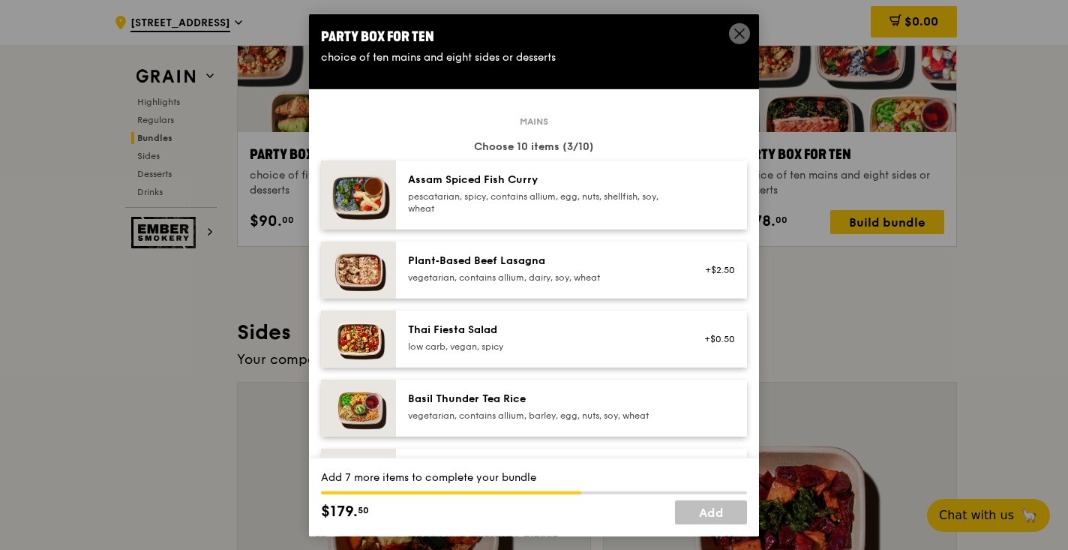
click at [543, 277] on div "vegetarian, contains allium, dairy, soy, wheat" at bounding box center [542, 277] width 269 height 12
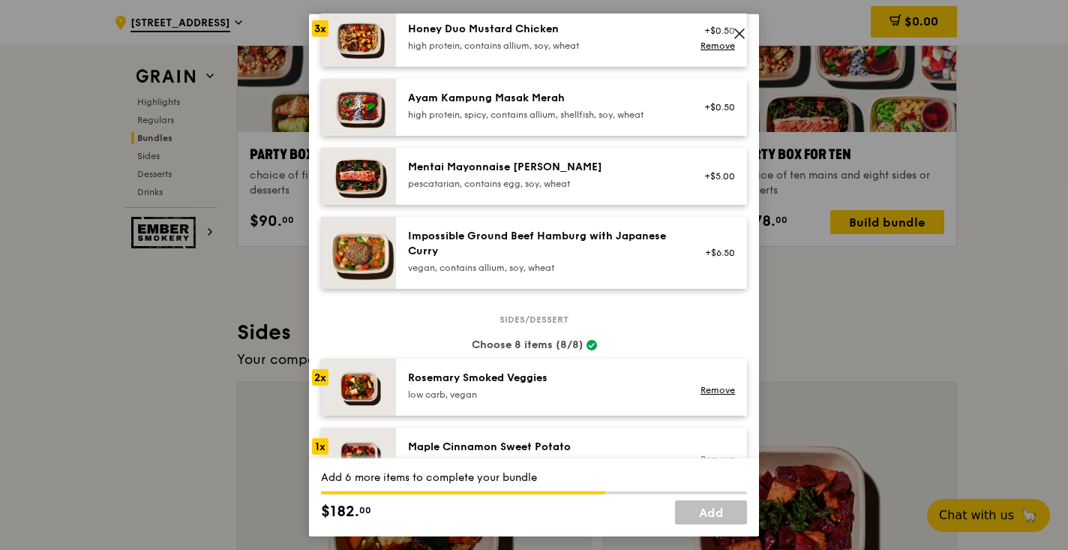
scroll to position [509, 0]
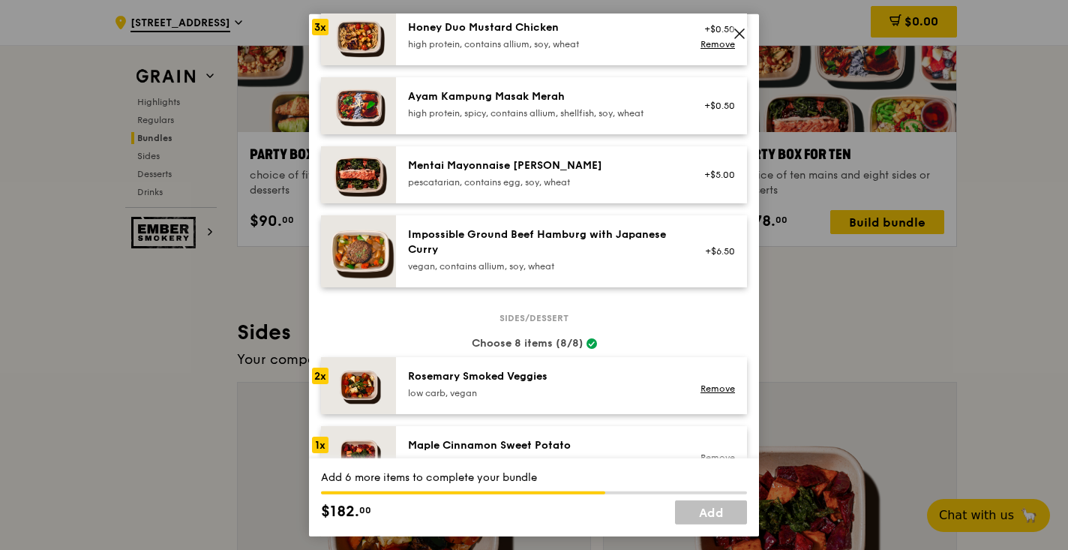
click at [619, 124] on div "Ayam Kampung Masak Merah high protein, spicy, contains allium, shellfish, soy, …" at bounding box center [571, 104] width 351 height 57
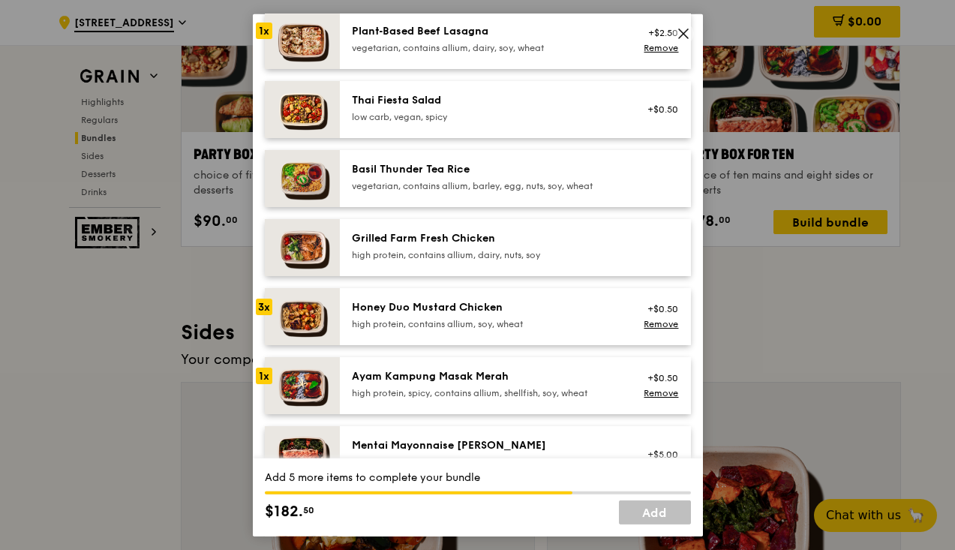
scroll to position [3123, 0]
click at [527, 315] on div "Honey Duo Mustard Chicken high protein, contains allium, soy, wheat" at bounding box center [486, 314] width 269 height 30
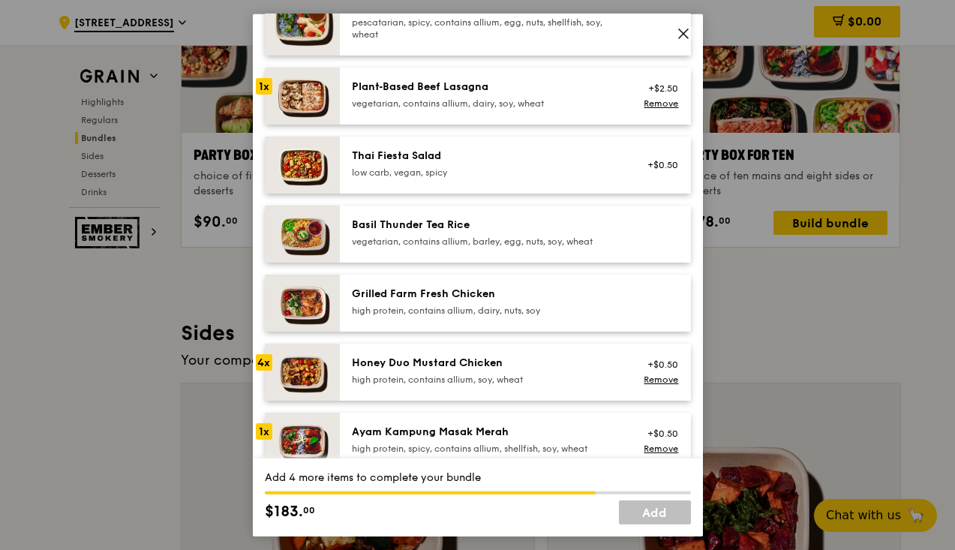
scroll to position [160, 0]
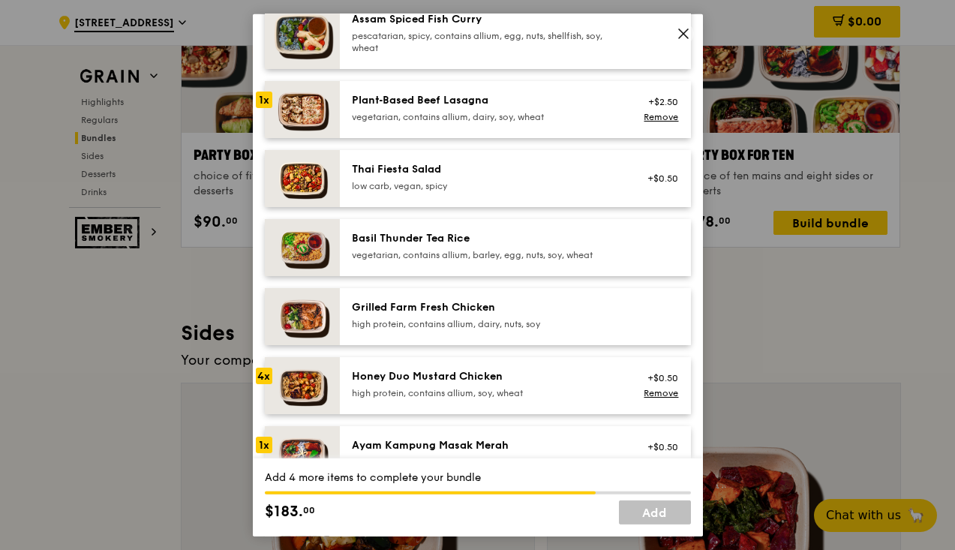
click at [514, 98] on div "Plant‑Based Beef Lasagna" at bounding box center [486, 99] width 269 height 15
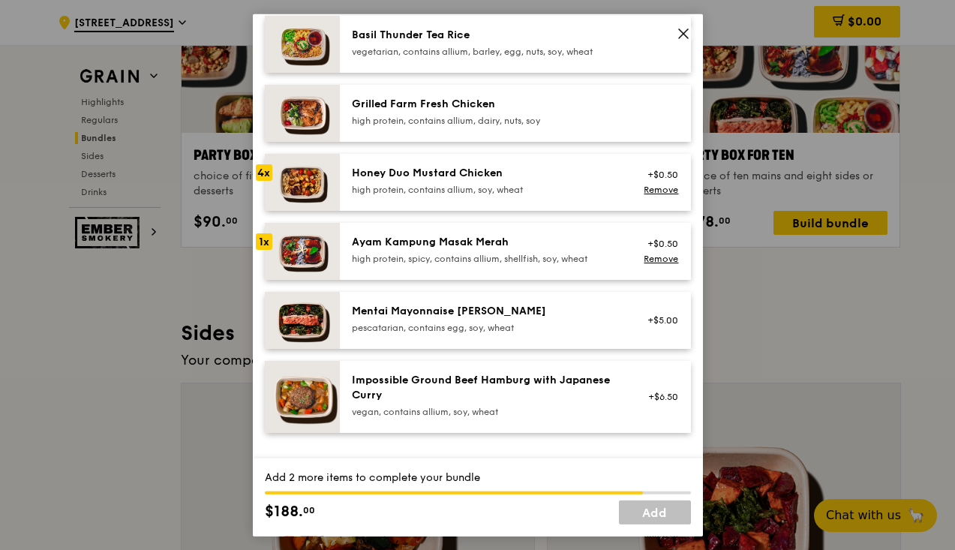
scroll to position [341, 0]
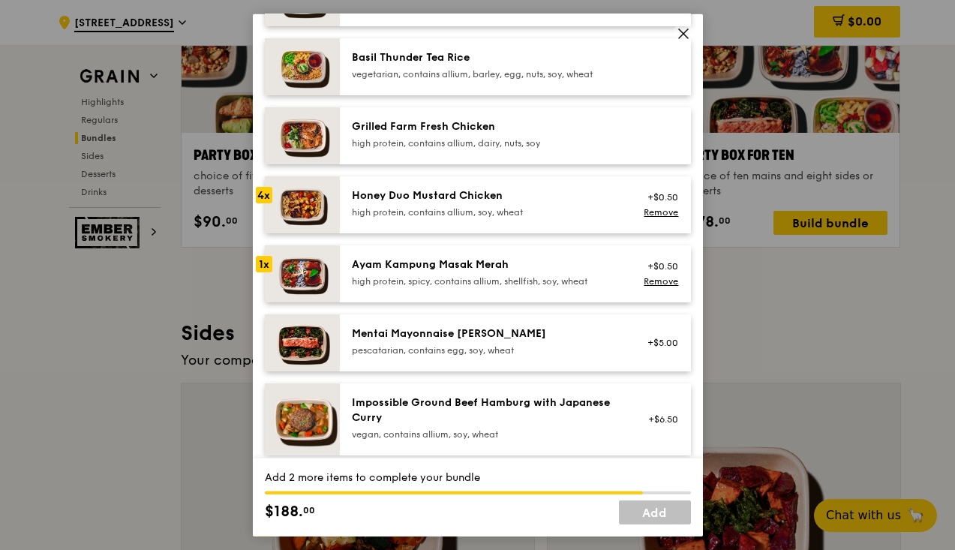
click at [505, 128] on div "Grilled Farm Fresh Chicken" at bounding box center [486, 125] width 269 height 15
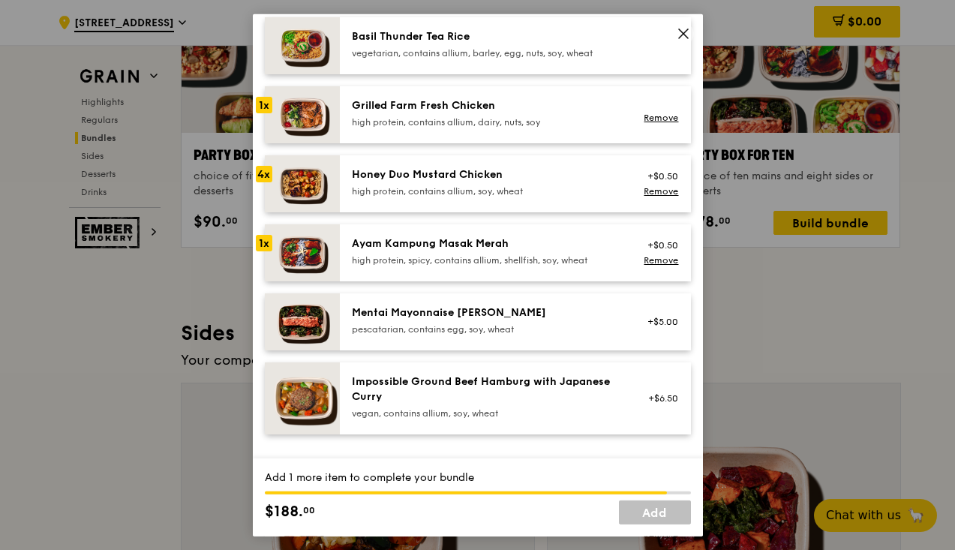
scroll to position [331, 0]
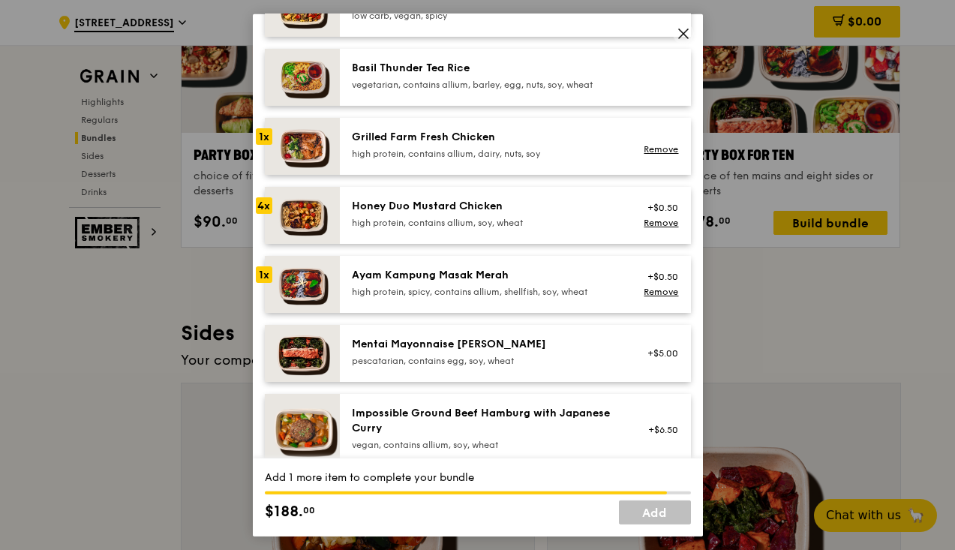
click at [489, 163] on div "Grilled Farm Fresh Chicken high protein, contains allium, dairy, nuts, soy Remo…" at bounding box center [515, 145] width 351 height 57
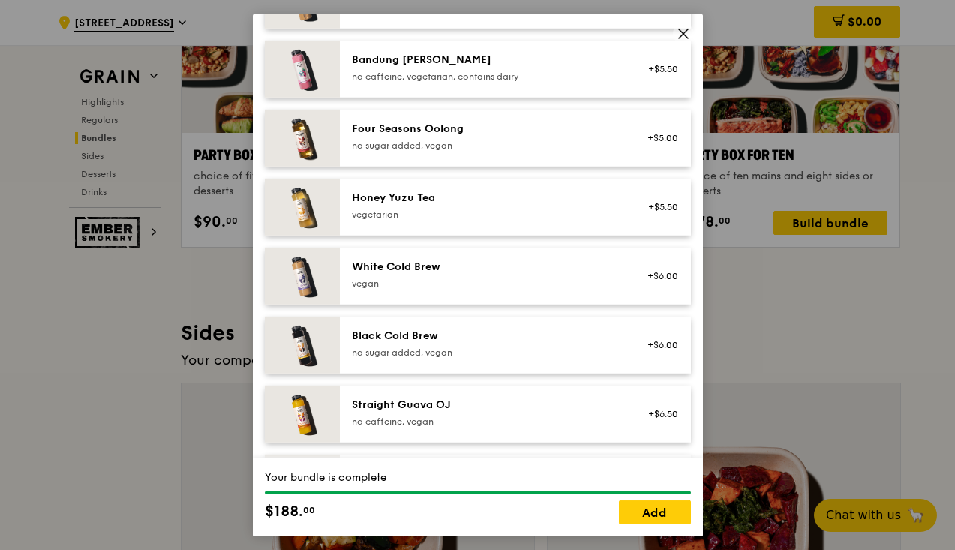
scroll to position [1794, 0]
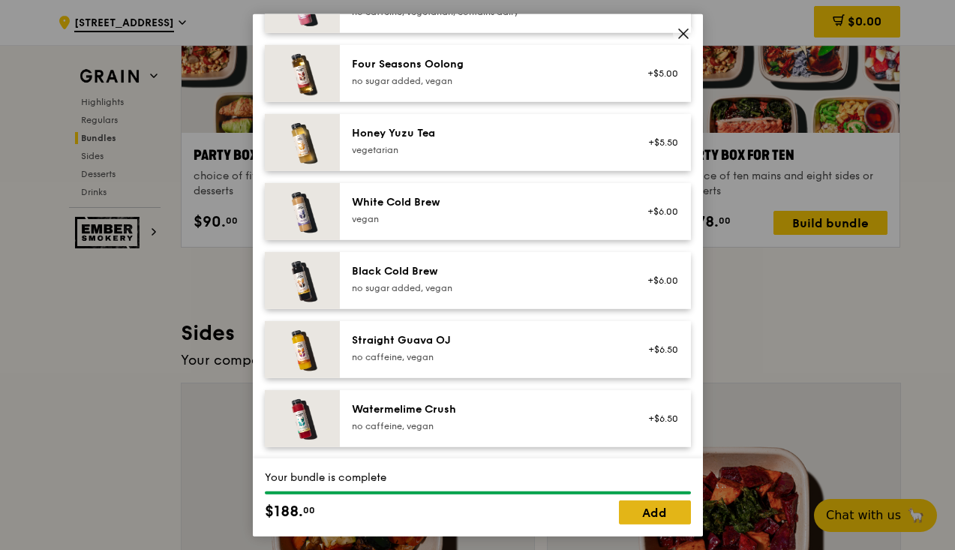
click at [662, 519] on link "Add" at bounding box center [655, 512] width 72 height 24
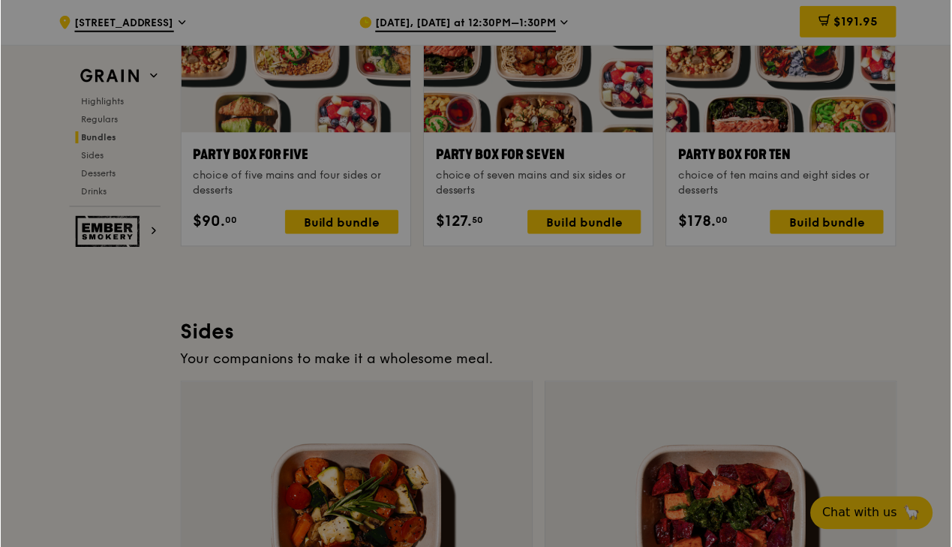
scroll to position [3124, 0]
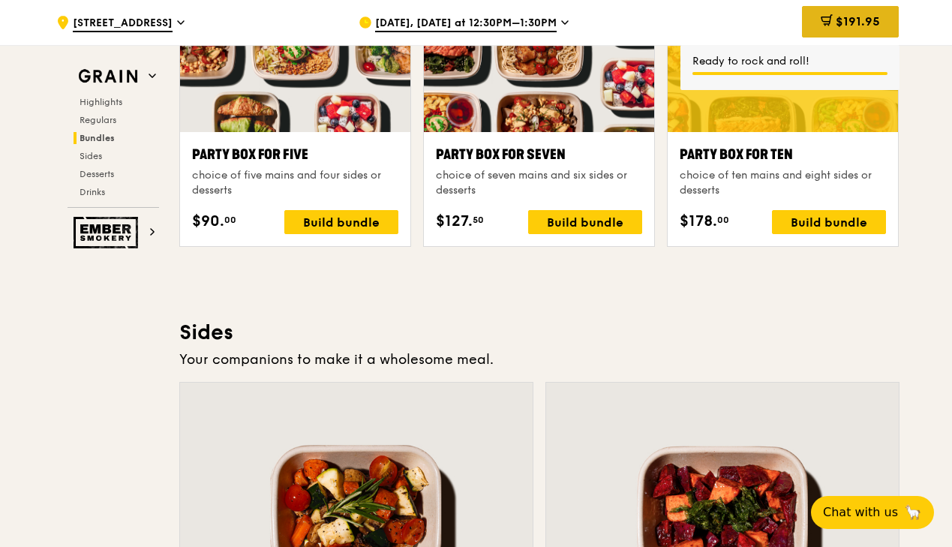
click at [829, 28] on span at bounding box center [826, 22] width 12 height 16
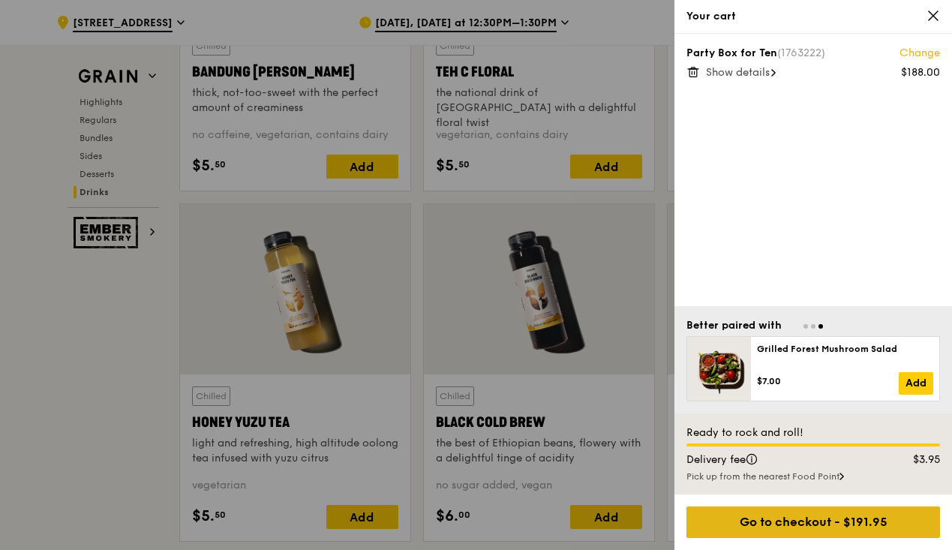
scroll to position [5500, 0]
click at [800, 519] on div "Go to checkout - $191.95" at bounding box center [812, 521] width 253 height 31
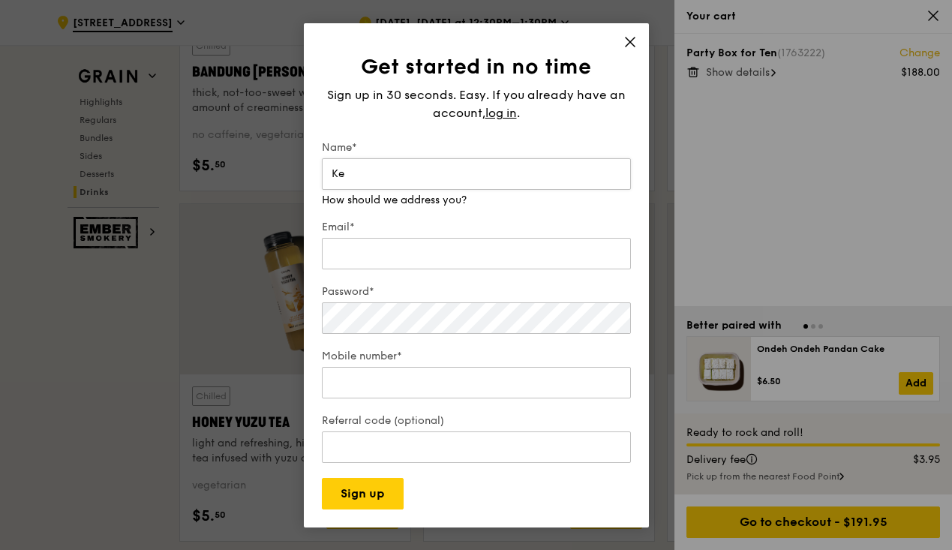
type input "K"
type input "Lesley"
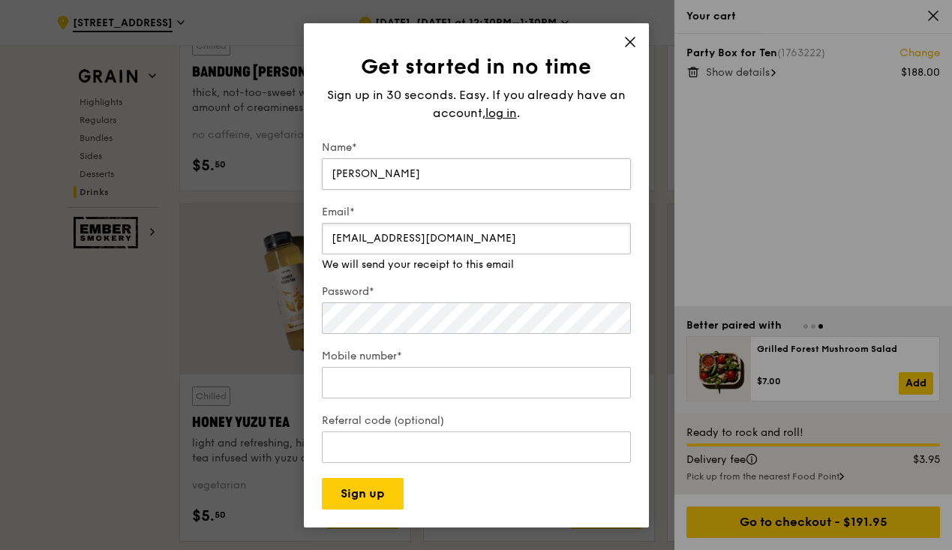
type input "lesleycxw@hotmail.com"
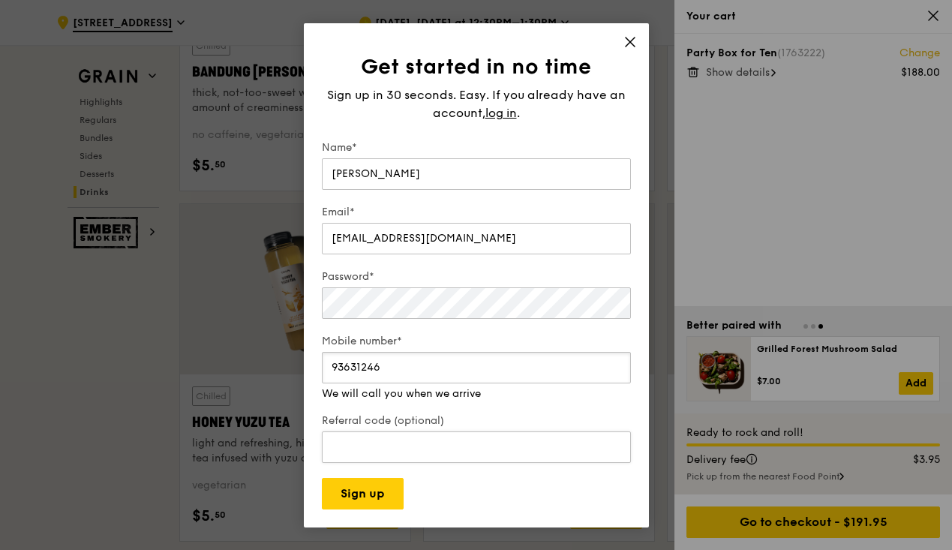
type input "93631246"
click at [373, 436] on input "Referral code (optional)" at bounding box center [476, 446] width 309 height 31
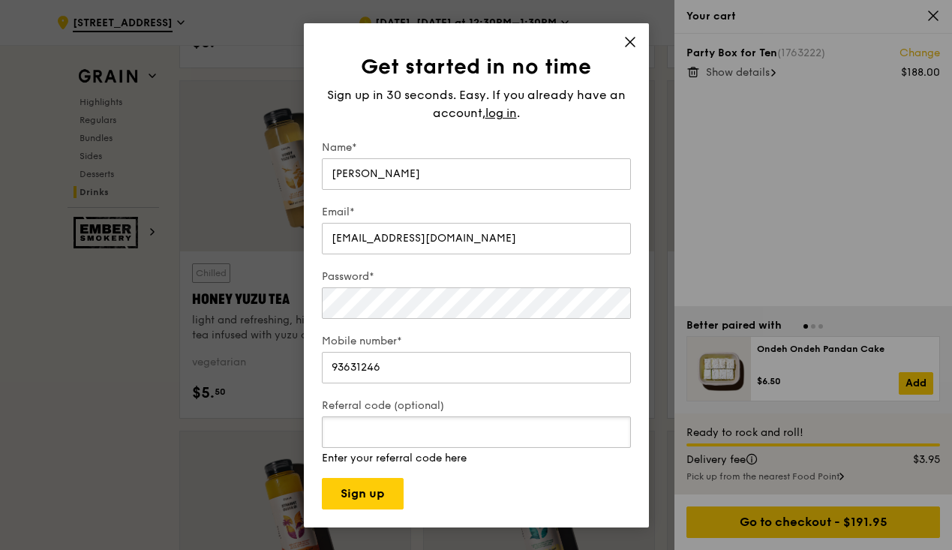
scroll to position [5631, 0]
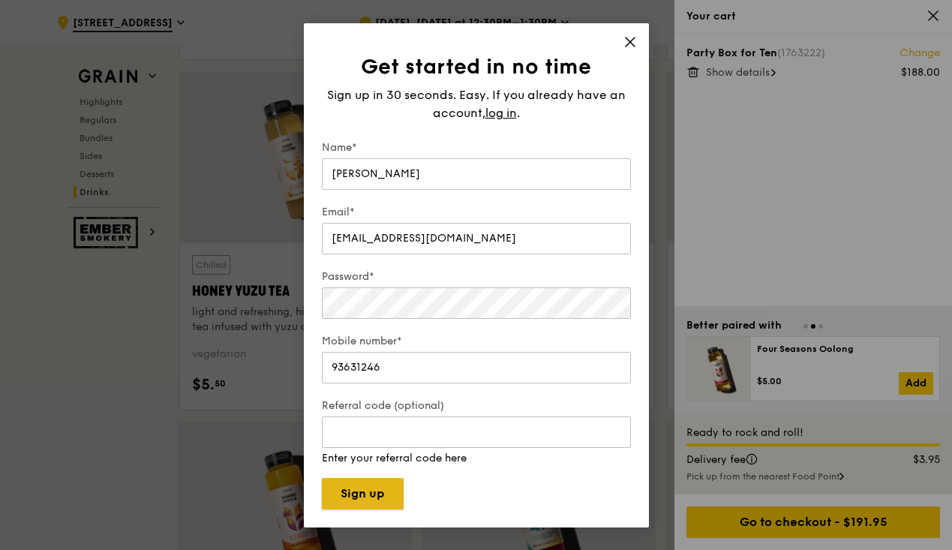
click at [373, 483] on button "Sign up" at bounding box center [363, 493] width 82 height 31
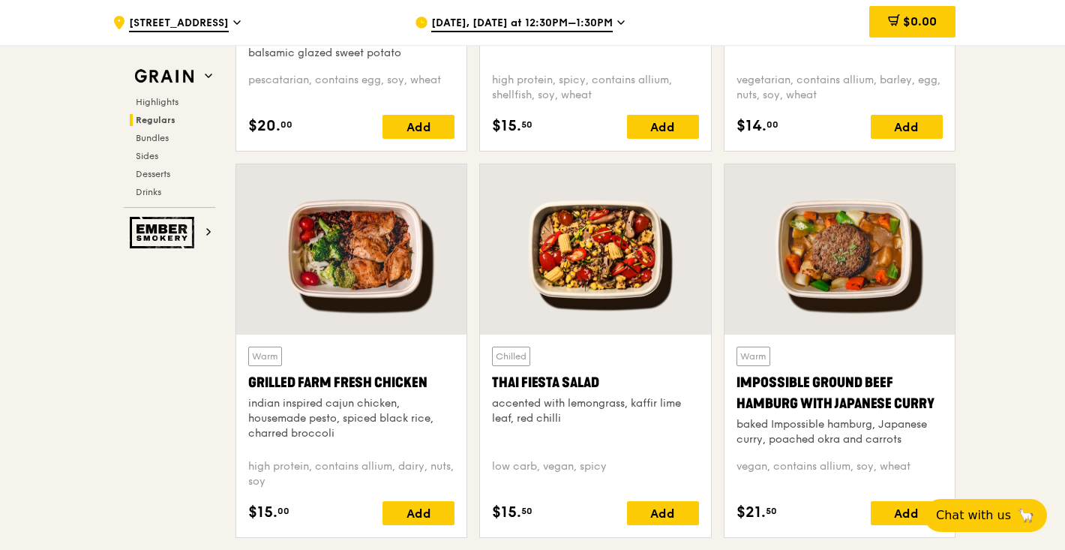
scroll to position [1653, 0]
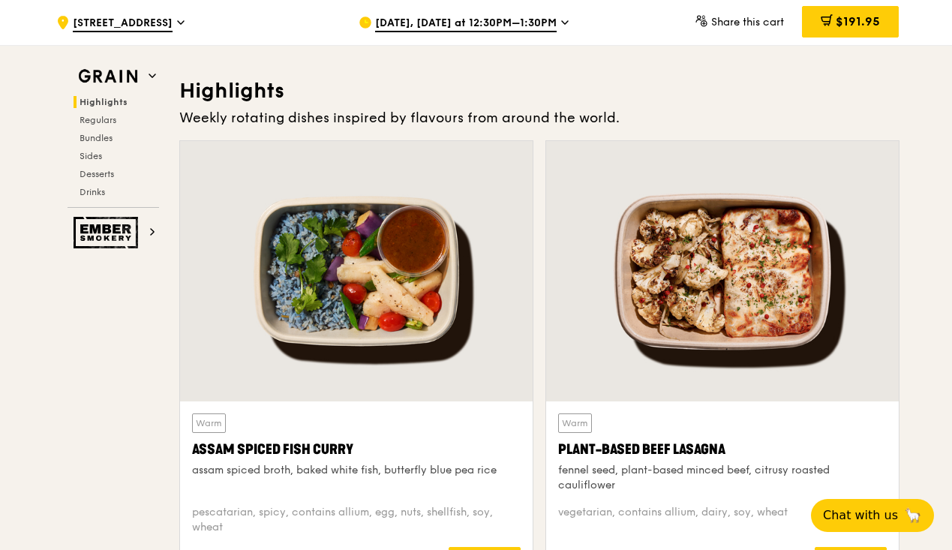
scroll to position [543, 0]
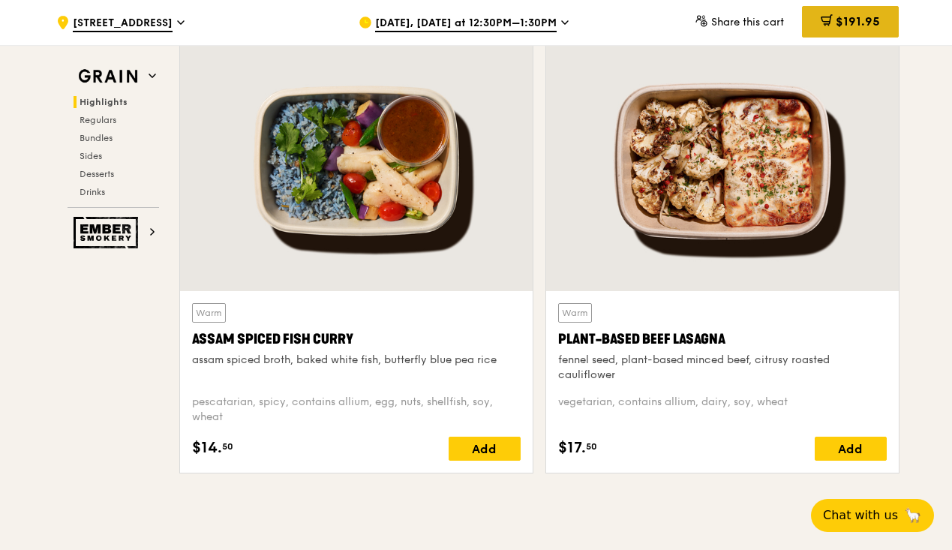
click at [864, 24] on span "$191.95" at bounding box center [857, 21] width 44 height 14
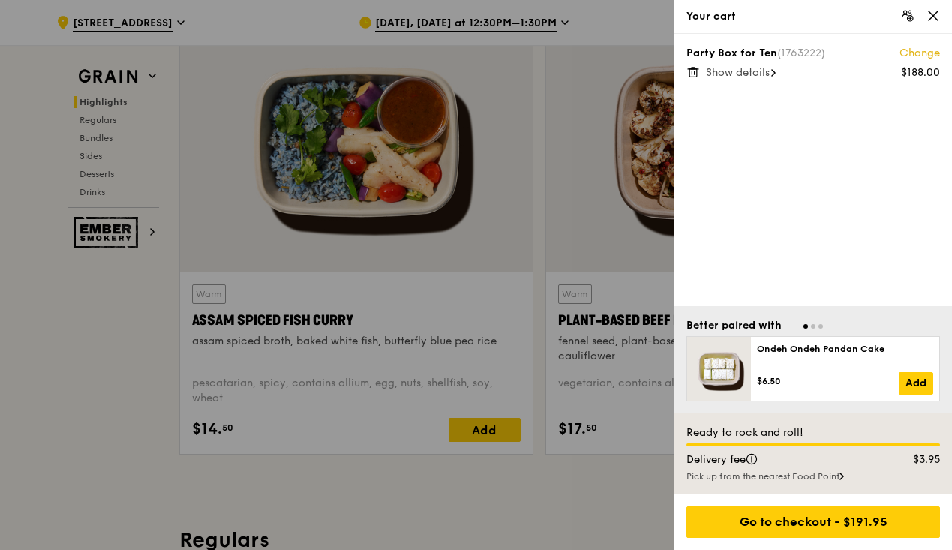
scroll to position [599, 0]
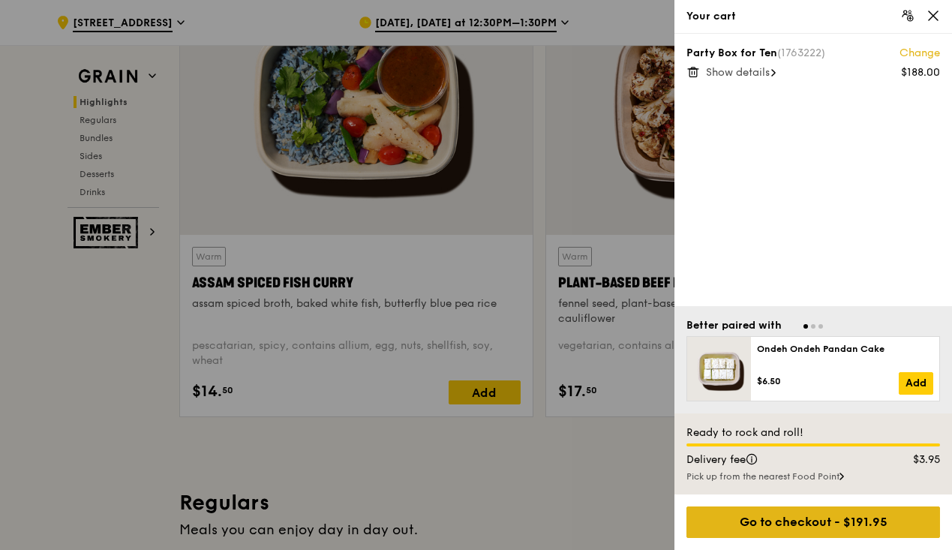
click at [817, 526] on div "Go to checkout - $191.95" at bounding box center [812, 521] width 253 height 31
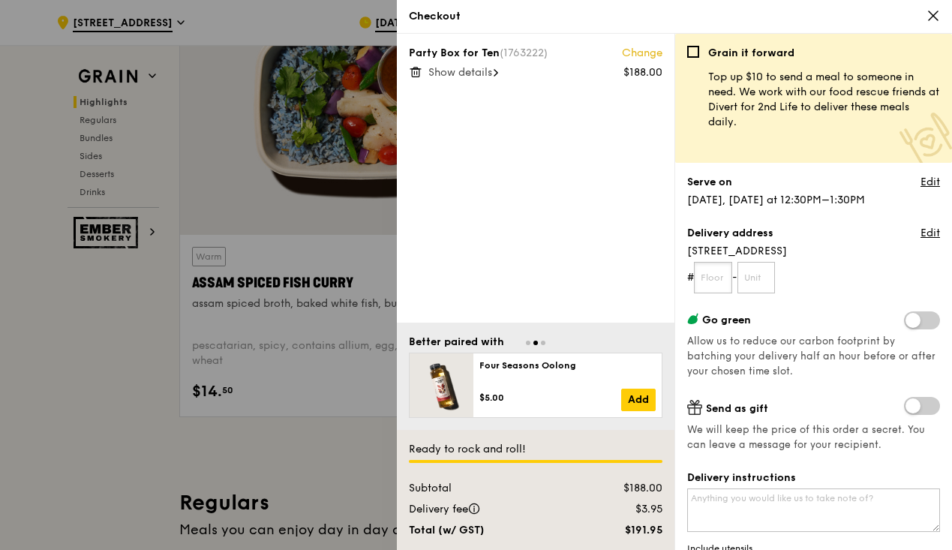
click at [712, 274] on input "text" at bounding box center [713, 277] width 38 height 31
type input "05"
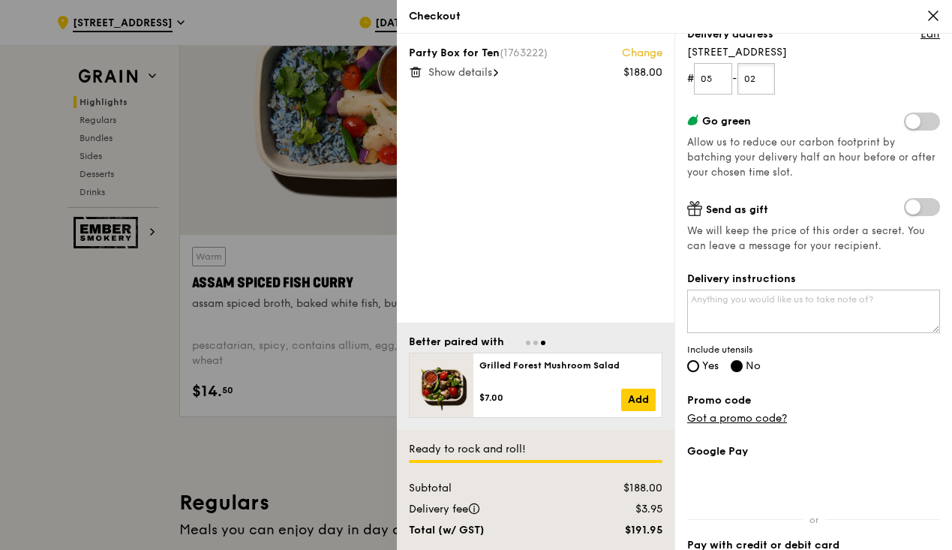
scroll to position [207, 0]
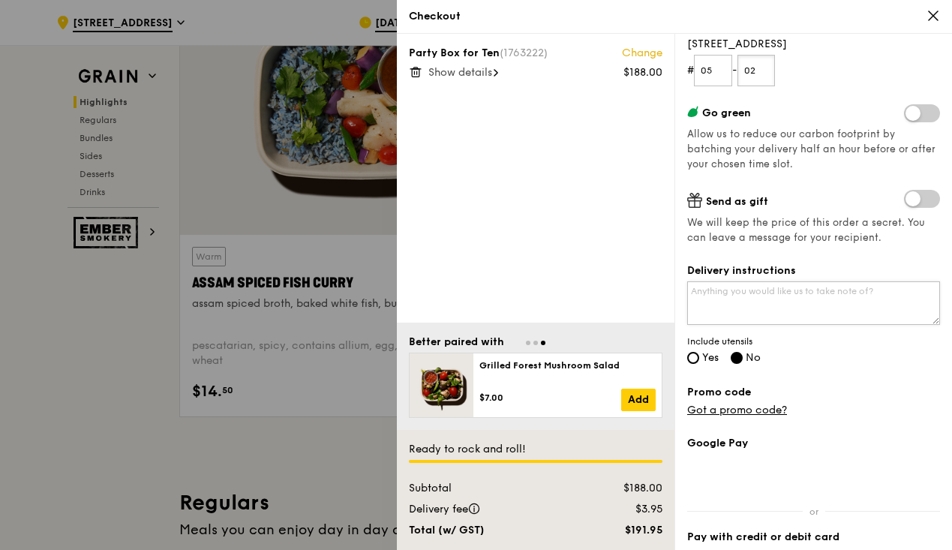
type input "02"
click at [832, 303] on textarea "Delivery instructions" at bounding box center [813, 302] width 253 height 43
type textarea "Please call when you arrive! Don't knock or open the door as we have a dog"
click at [698, 360] on label "Yes" at bounding box center [702, 358] width 31 height 13
click at [694, 353] on input "Yes" at bounding box center [693, 358] width 12 height 12
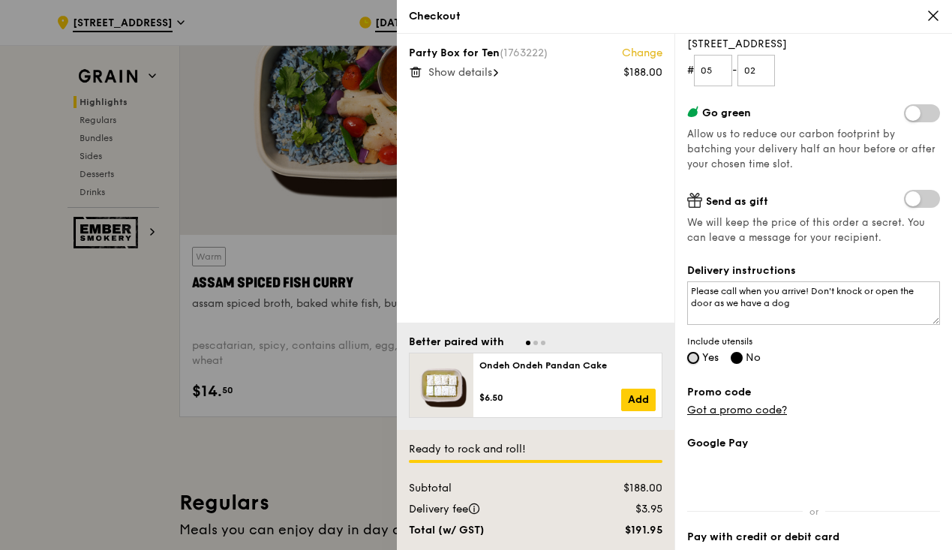
radio input "true"
radio input "false"
radio input "true"
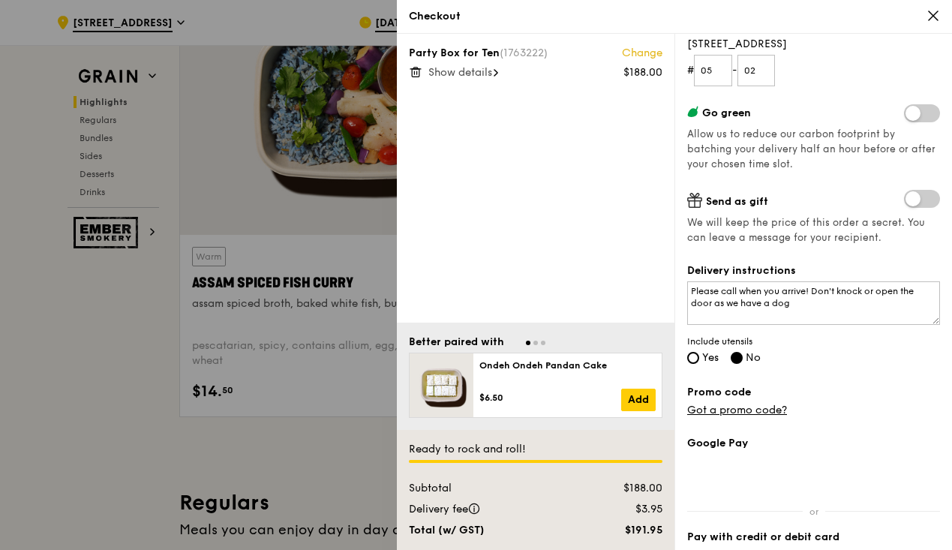
radio input "false"
click at [724, 410] on link "Got a promo code?" at bounding box center [737, 409] width 100 height 13
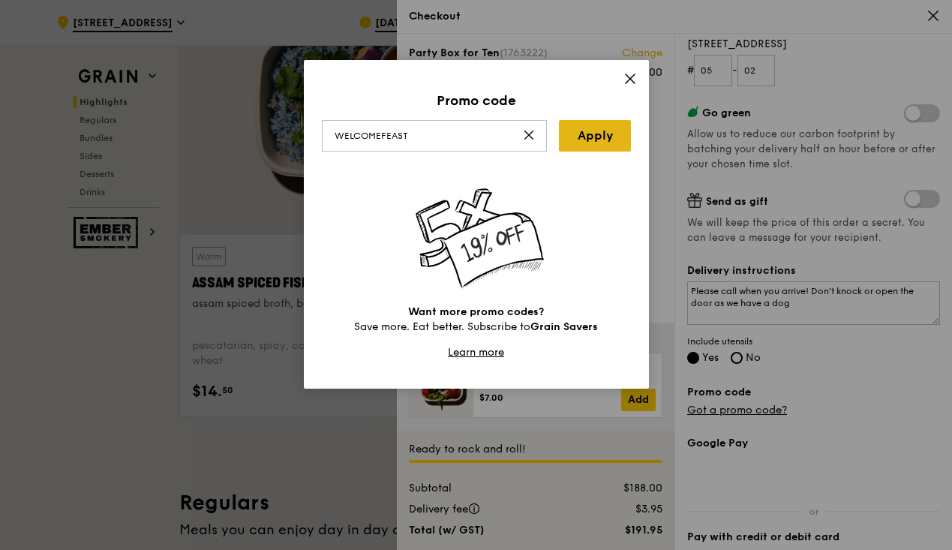
type input "WELCOMEFEAST"
click at [595, 139] on link "Apply" at bounding box center [595, 135] width 72 height 31
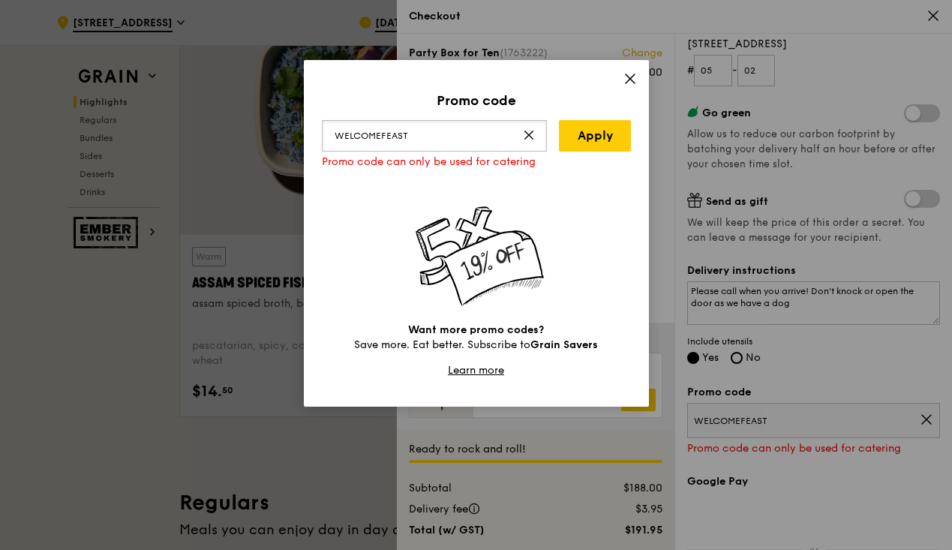
click at [523, 133] on icon at bounding box center [529, 135] width 12 height 12
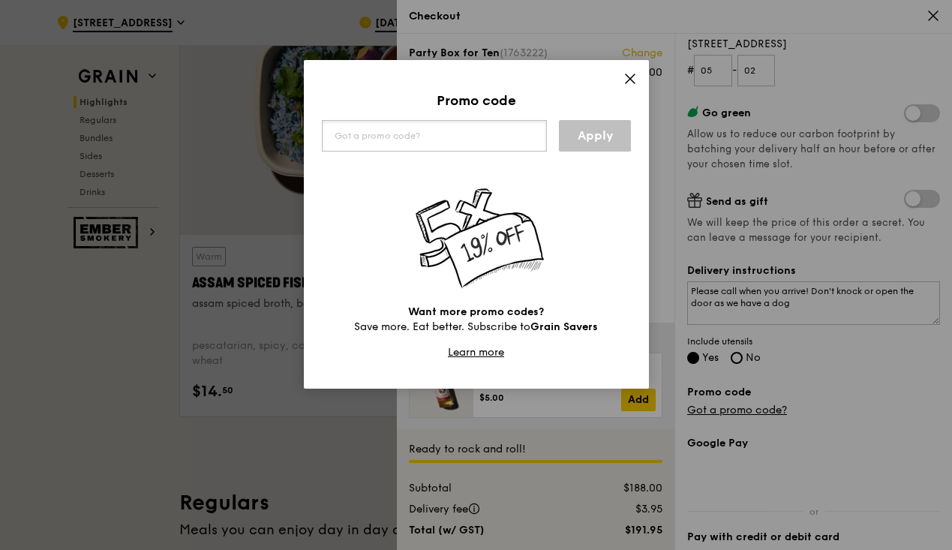
paste input "PAYDAY5OFF"
type input "PAYDAY5OFF"
click at [586, 140] on link "Apply" at bounding box center [595, 135] width 72 height 31
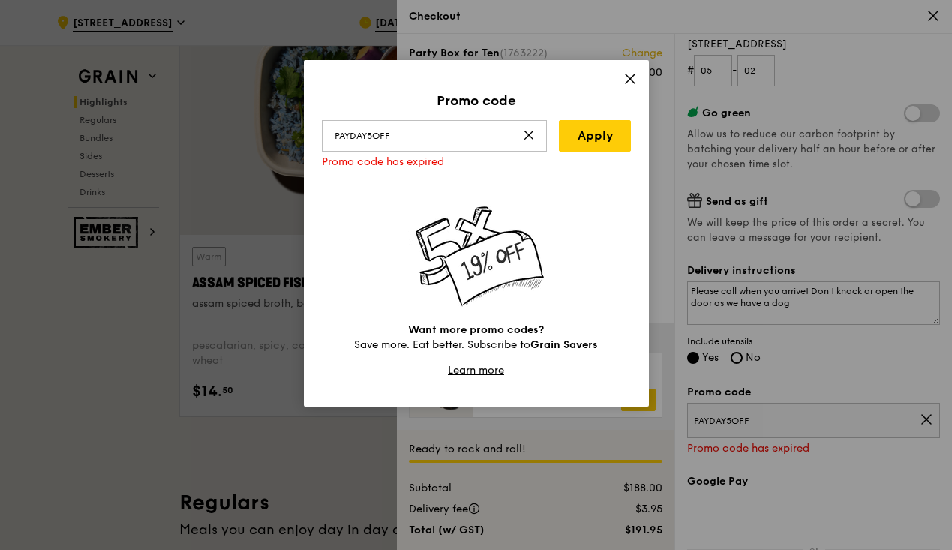
click at [532, 131] on icon at bounding box center [529, 135] width 12 height 12
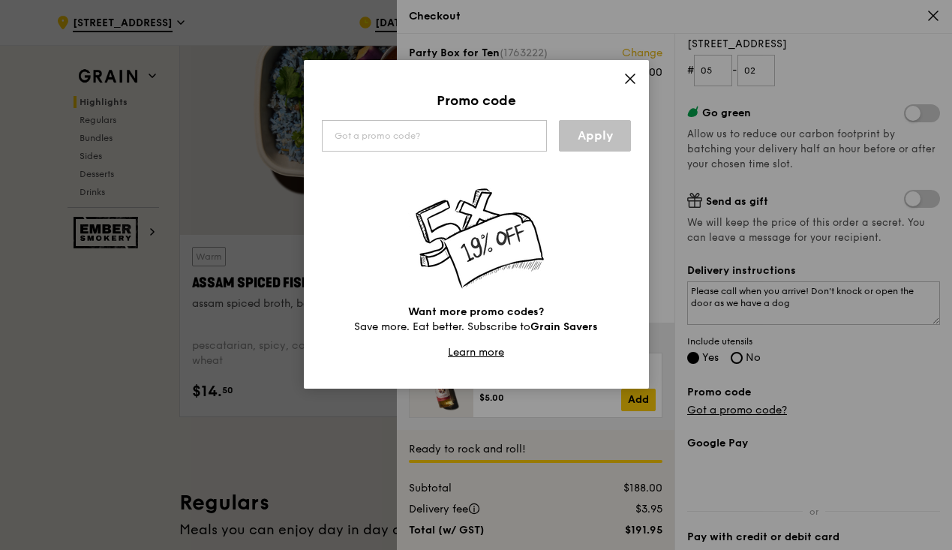
click at [626, 77] on icon at bounding box center [629, 78] width 13 height 13
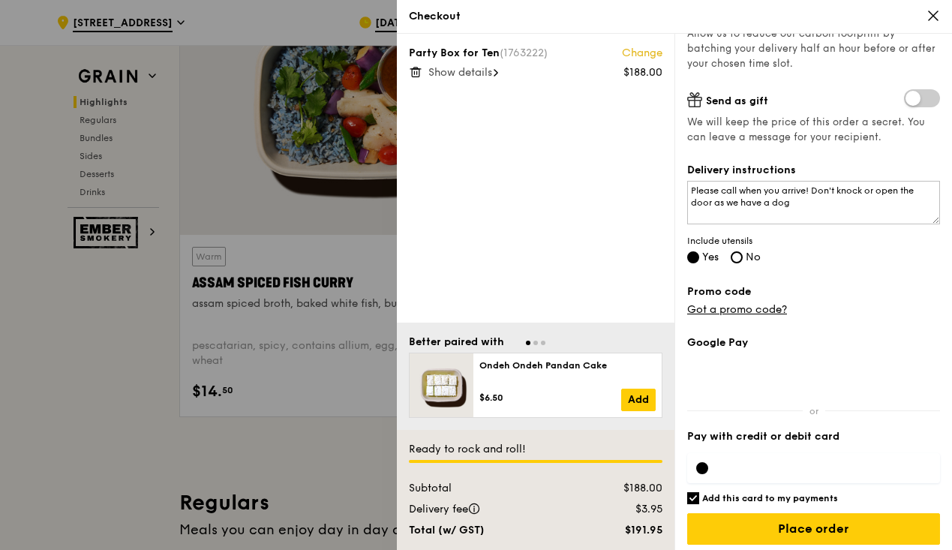
scroll to position [314, 0]
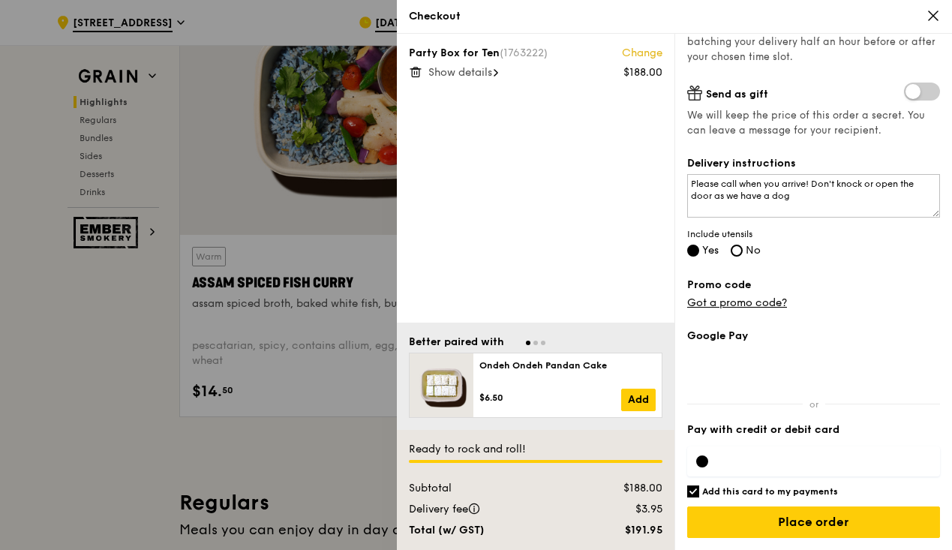
click at [694, 491] on input "Add this card to my payments" at bounding box center [693, 491] width 12 height 12
checkbox input "false"
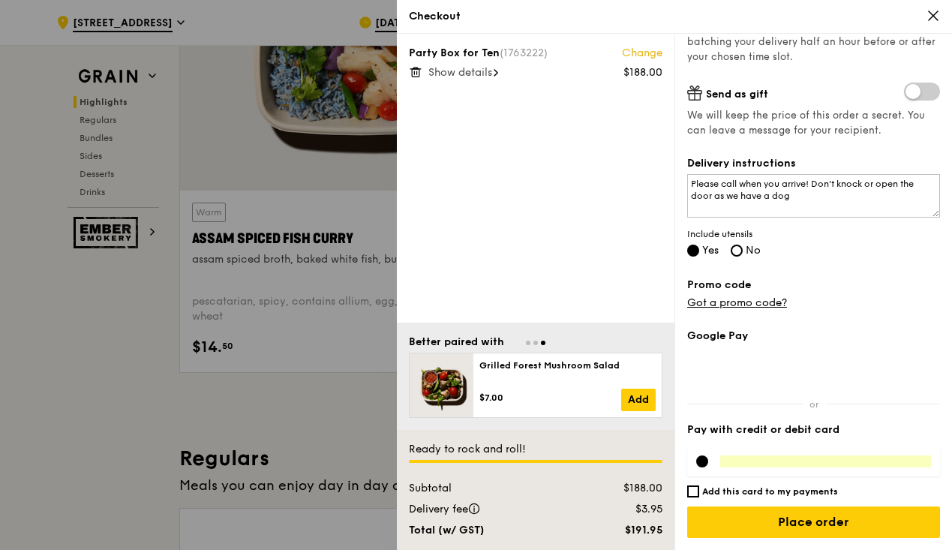
scroll to position [665, 0]
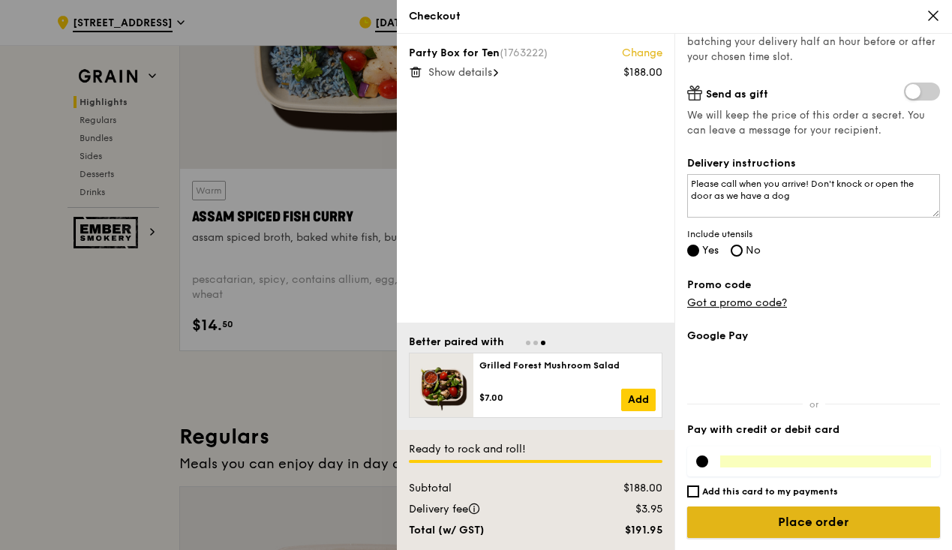
click at [772, 520] on input "Place order" at bounding box center [813, 521] width 253 height 31
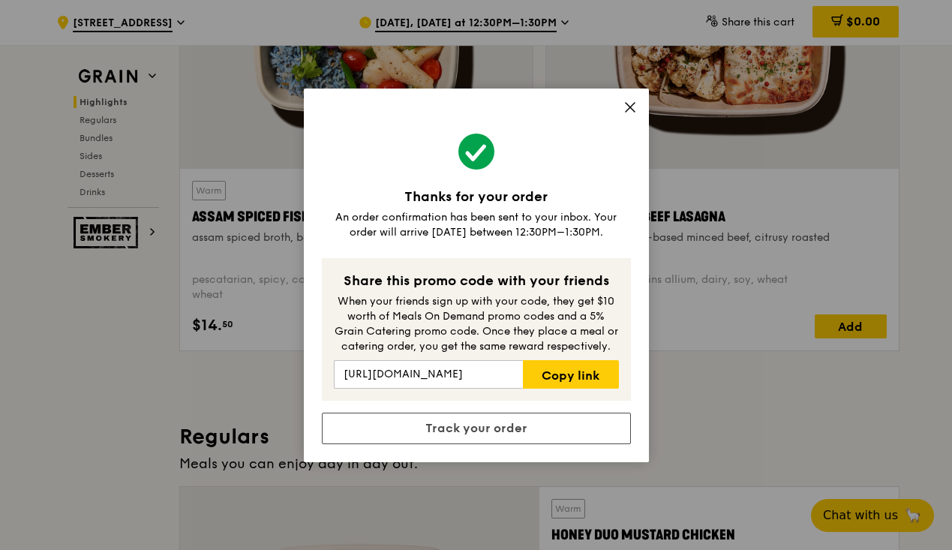
click at [626, 108] on icon at bounding box center [629, 106] width 13 height 13
